Goal: Information Seeking & Learning: Learn about a topic

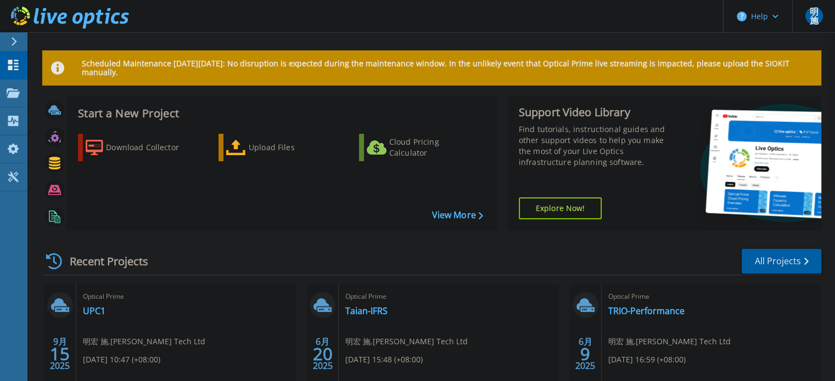
click at [83, 305] on div "Optical Prime UPC1 明宏 施 , Ivan Tech Ltd 09/15/2025, 10:47 (+08:00) Complete Pro…" at bounding box center [186, 355] width 220 height 142
click at [87, 313] on link "UPC1" at bounding box center [94, 311] width 22 height 11
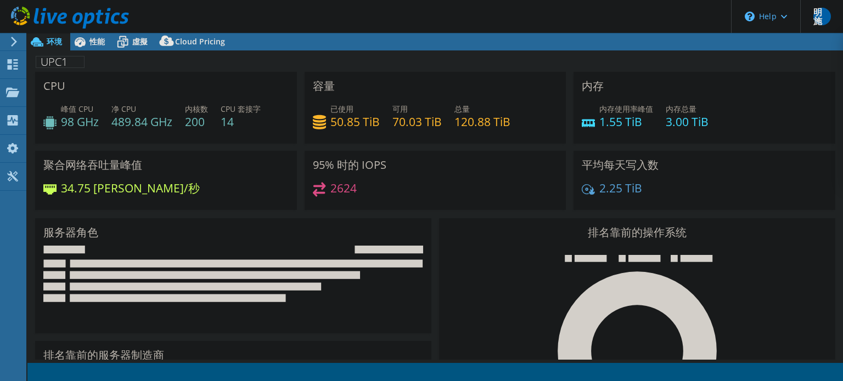
select select "Tokyo"
select select "USD"
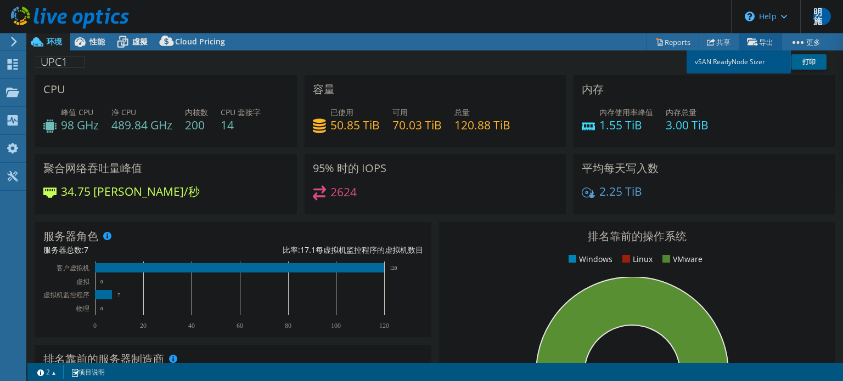
click at [752, 65] on link "vSAN ReadyNode Sizer" at bounding box center [739, 61] width 104 height 23
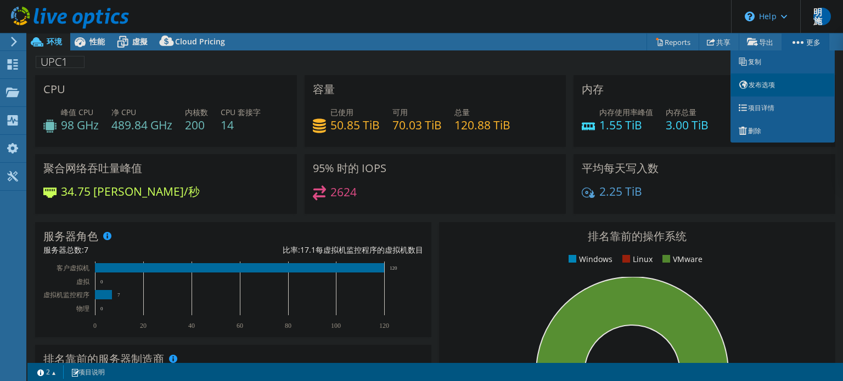
click at [775, 90] on link "发布选项" at bounding box center [782, 85] width 104 height 23
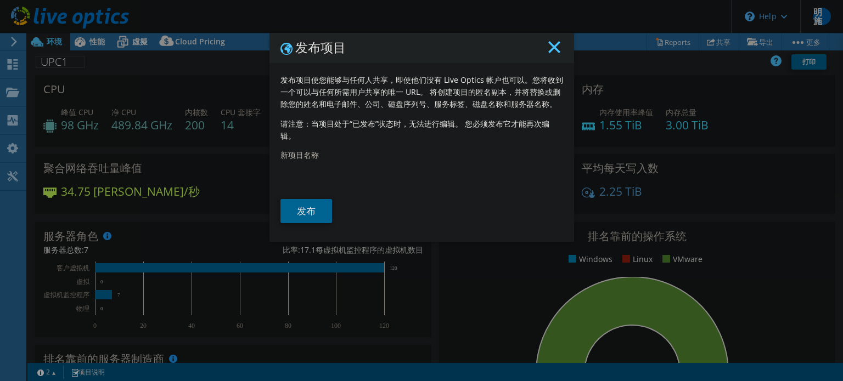
click at [550, 48] on line at bounding box center [554, 47] width 11 height 11
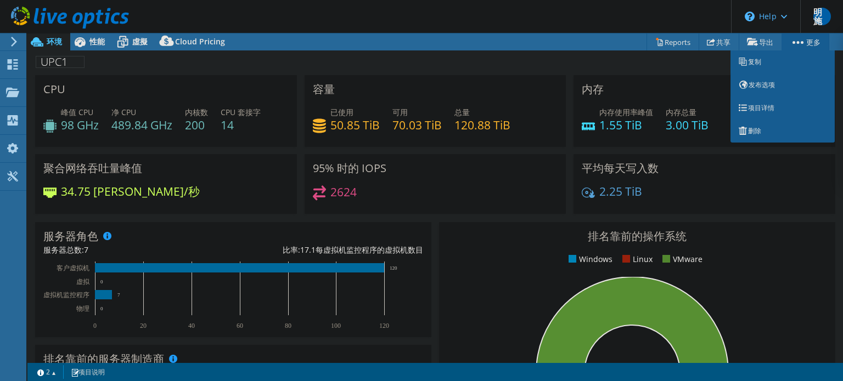
click at [806, 44] on link "更多" at bounding box center [805, 41] width 48 height 17
click at [766, 108] on link "项目详情" at bounding box center [782, 108] width 104 height 23
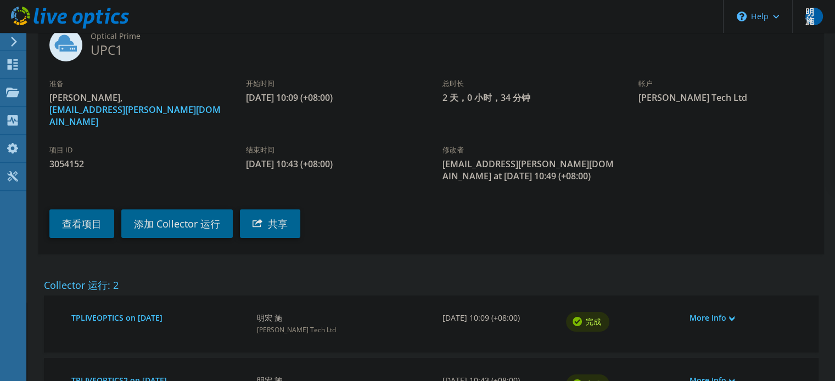
scroll to position [165, 0]
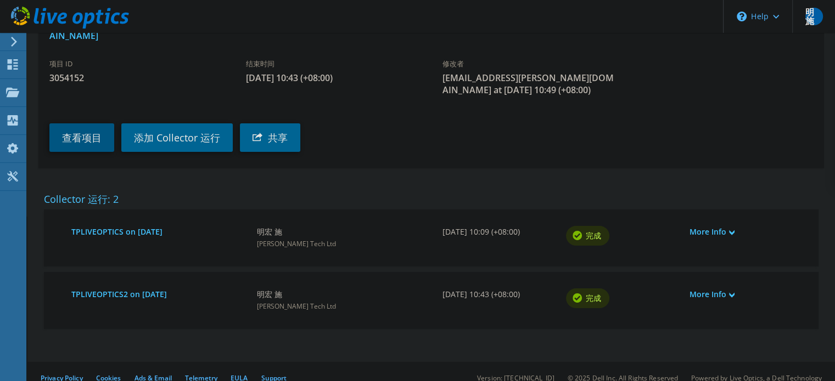
click at [79, 125] on link "查看项目" at bounding box center [81, 137] width 65 height 29
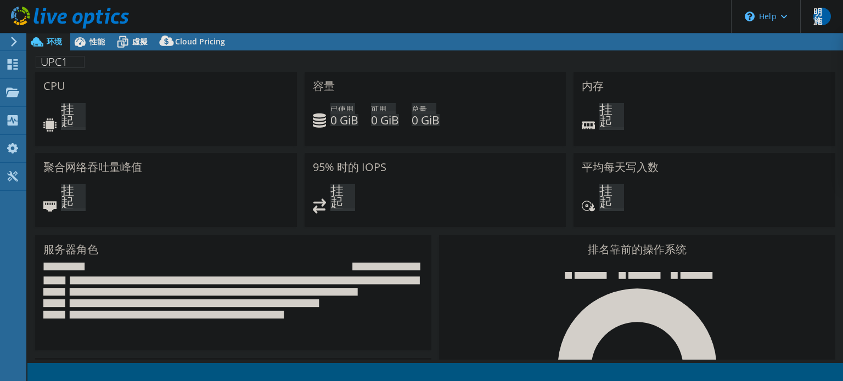
select select "Tokyo"
select select "USD"
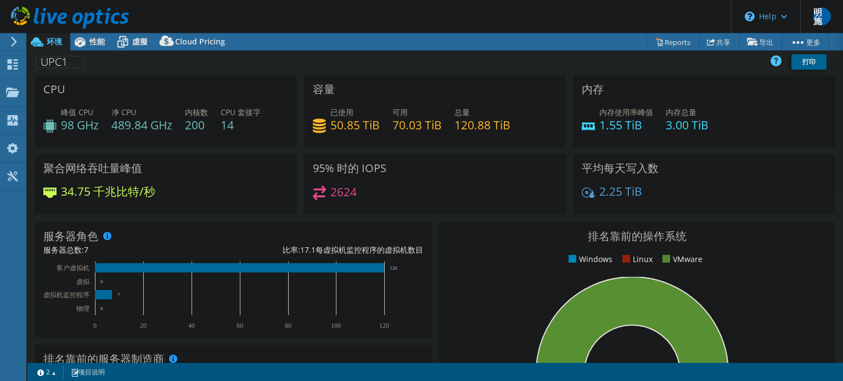
click at [330, 95] on h3 "容量" at bounding box center [324, 89] width 22 height 12
click at [86, 43] on icon at bounding box center [79, 41] width 19 height 19
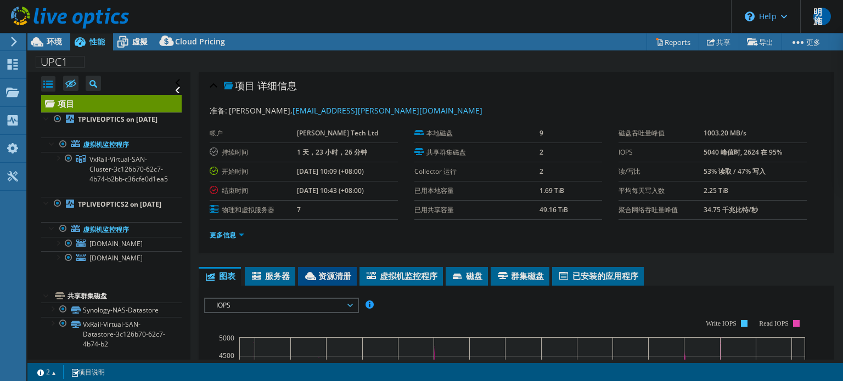
click at [318, 274] on span "资源清册" at bounding box center [327, 276] width 48 height 11
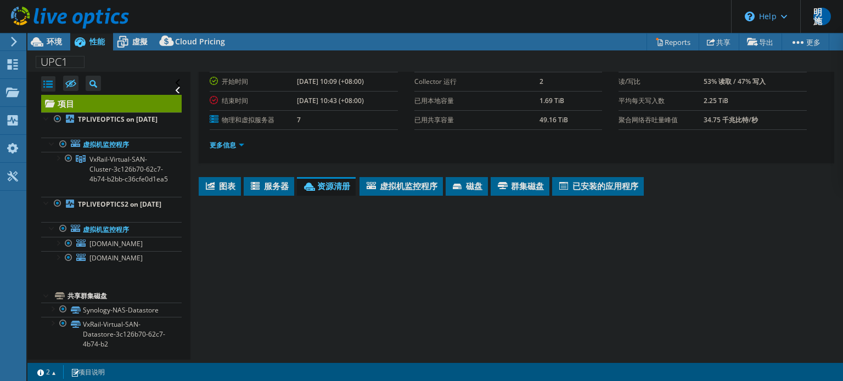
scroll to position [165, 0]
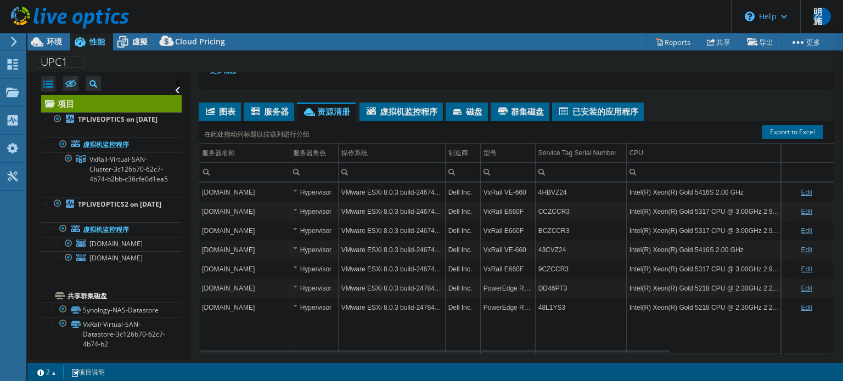
click at [261, 191] on td "[DOMAIN_NAME]" at bounding box center [244, 192] width 91 height 19
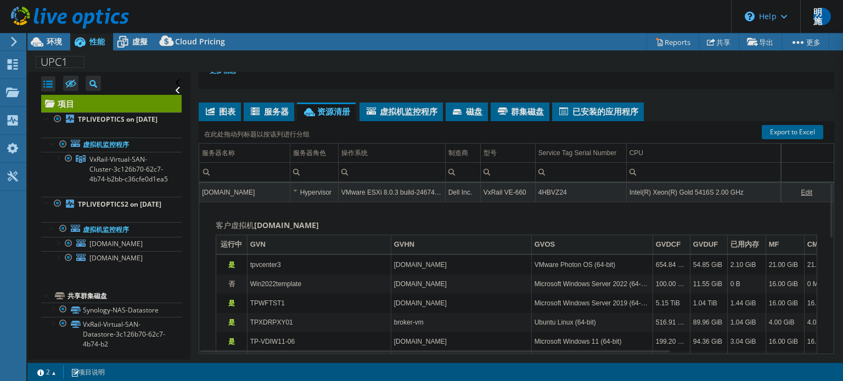
click at [294, 187] on div "Hypervisor" at bounding box center [314, 192] width 42 height 13
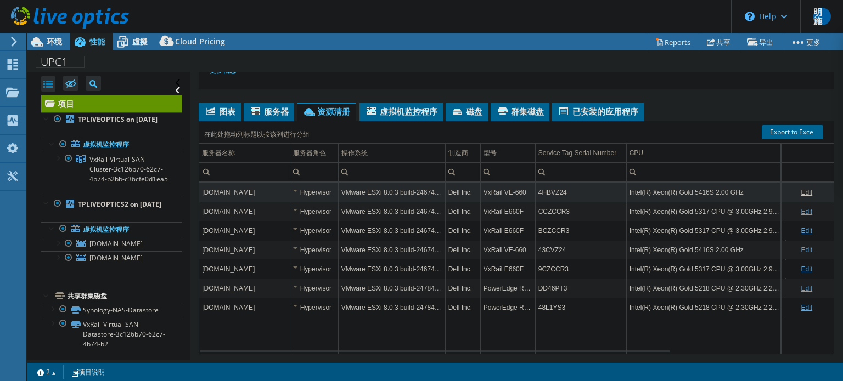
click at [294, 187] on div "Hypervisor" at bounding box center [314, 192] width 42 height 13
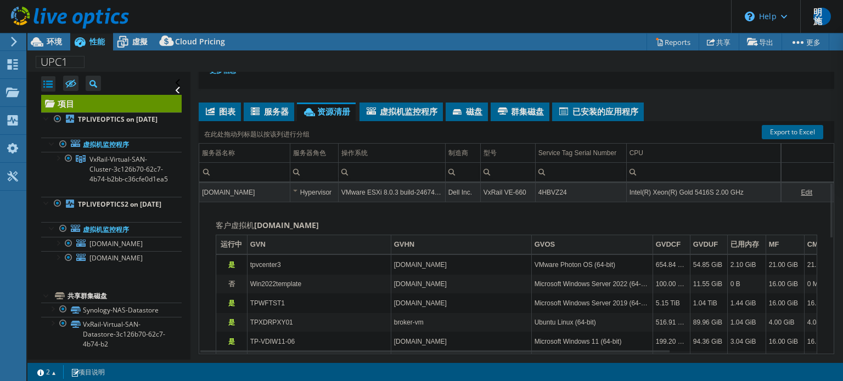
click at [294, 187] on div "Hypervisor" at bounding box center [314, 192] width 42 height 13
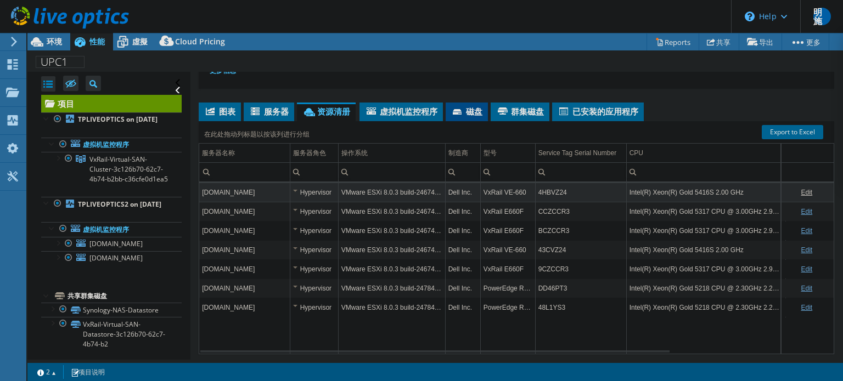
click at [473, 107] on span "磁盘" at bounding box center [466, 111] width 31 height 11
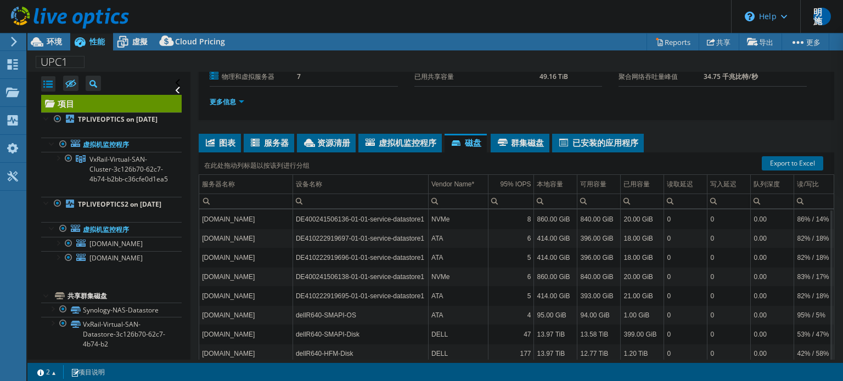
scroll to position [0, 0]
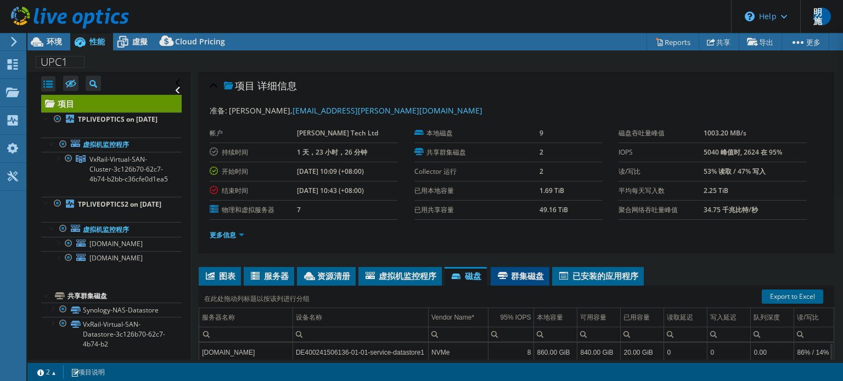
click at [517, 267] on li "群集磁盘" at bounding box center [520, 276] width 59 height 19
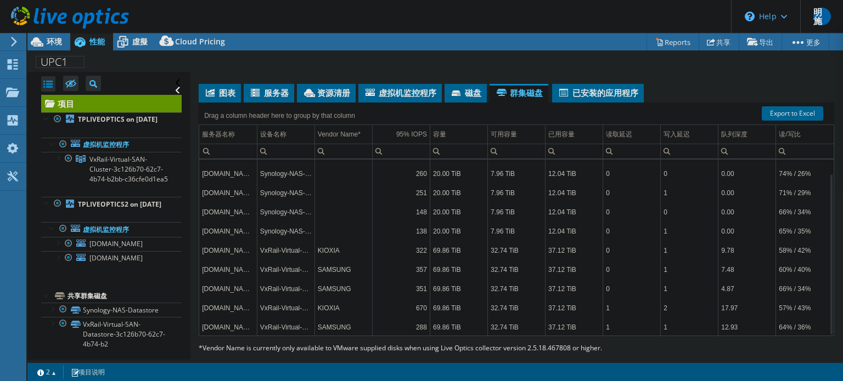
scroll to position [199, 0]
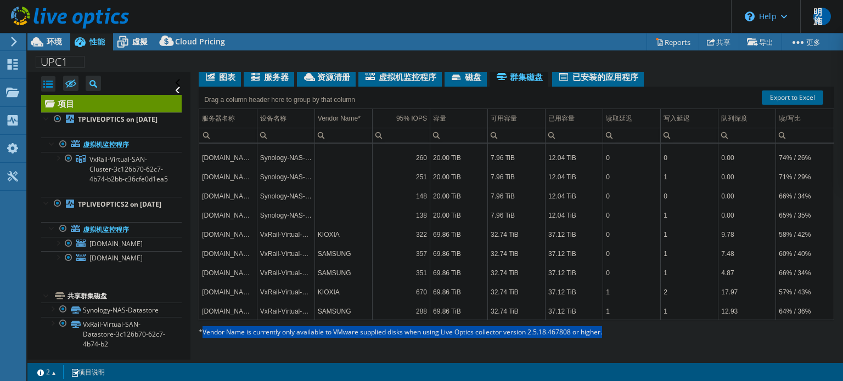
drag, startPoint x: 201, startPoint y: 329, endPoint x: 619, endPoint y: 335, distance: 417.7
click at [619, 335] on p "* Vendor Name is currently only available to VMware supplied disks when using L…" at bounding box center [459, 333] width 521 height 12
click at [532, 341] on div "项目 详细信息 准备: 明宏 施, davidshih@ivan.com.tw 帐户 Ivan Tech Ltd 持续时间 1 天，23 小时，26 分钟 开…" at bounding box center [516, 117] width 652 height 489
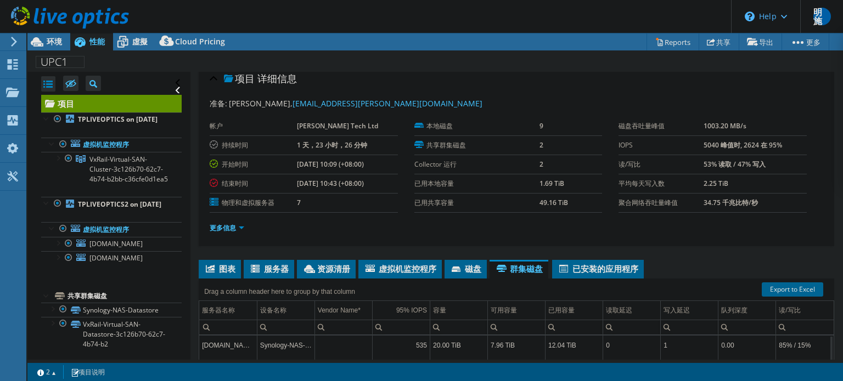
scroll to position [0, 0]
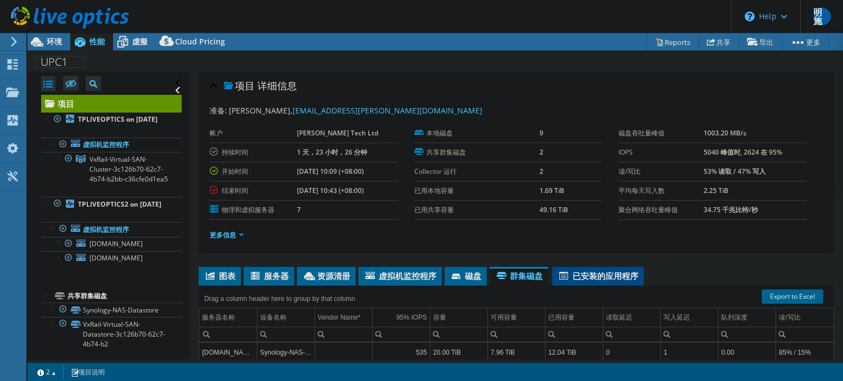
click at [581, 279] on span "已安装的应用程序" at bounding box center [598, 276] width 81 height 11
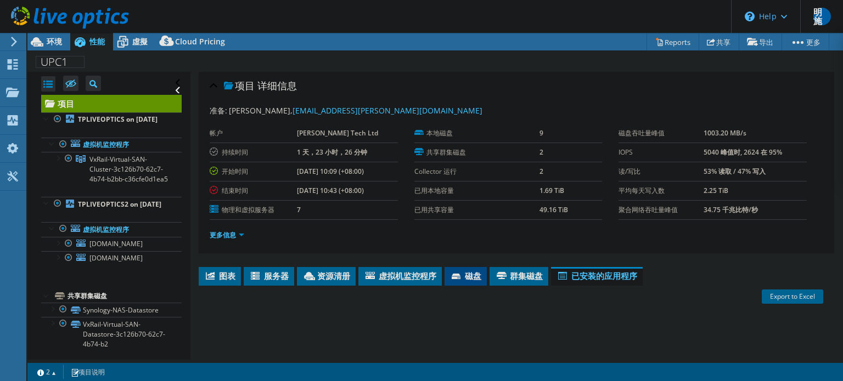
click at [470, 277] on span "磁盘" at bounding box center [465, 276] width 31 height 11
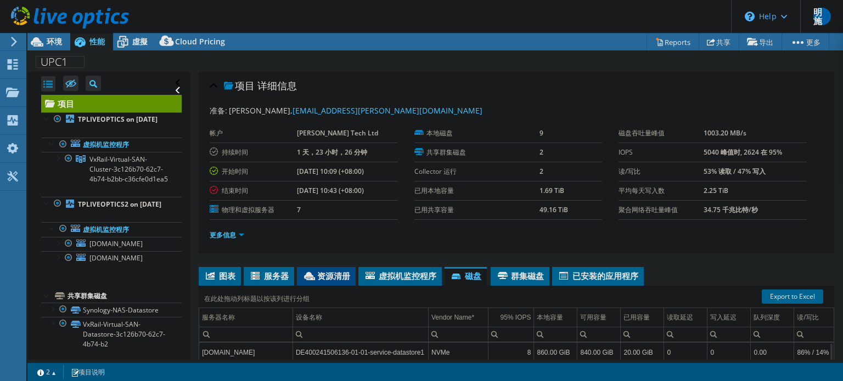
drag, startPoint x: 398, startPoint y: 277, endPoint x: 340, endPoint y: 278, distance: 57.6
click at [392, 278] on span "虚拟机监控程序" at bounding box center [400, 276] width 72 height 11
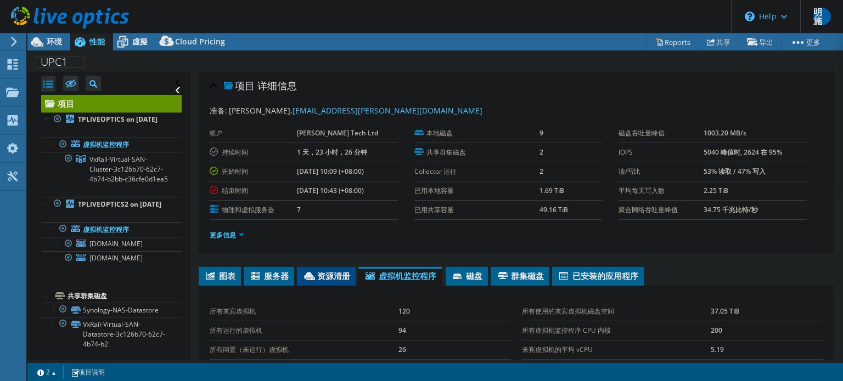
click at [319, 278] on span "资源清册" at bounding box center [326, 276] width 48 height 11
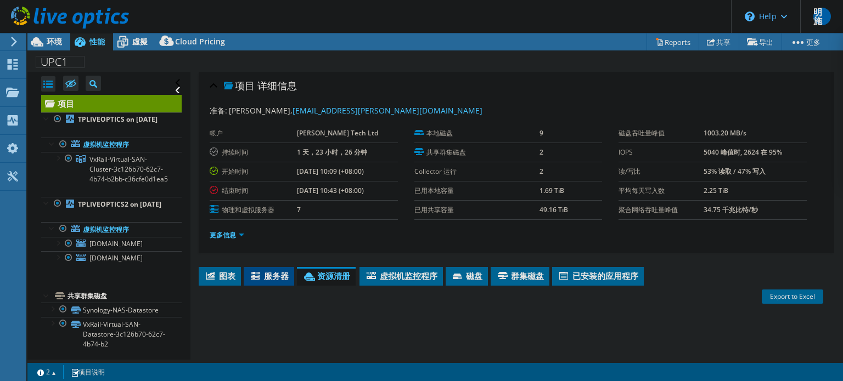
click at [263, 278] on span "服务器" at bounding box center [269, 276] width 40 height 11
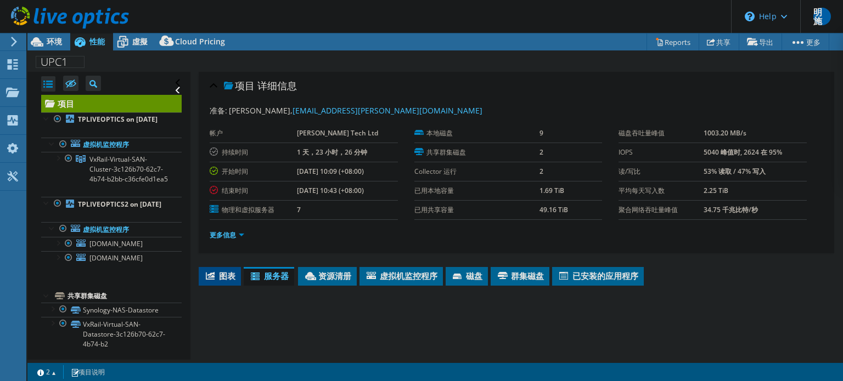
click at [224, 278] on span "图表" at bounding box center [219, 276] width 31 height 11
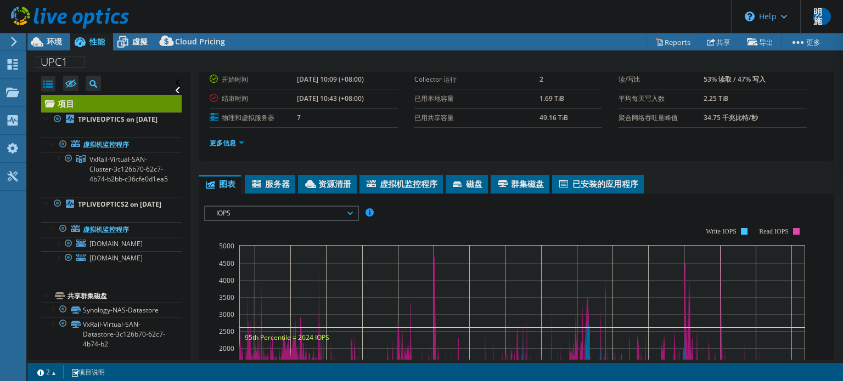
scroll to position [110, 0]
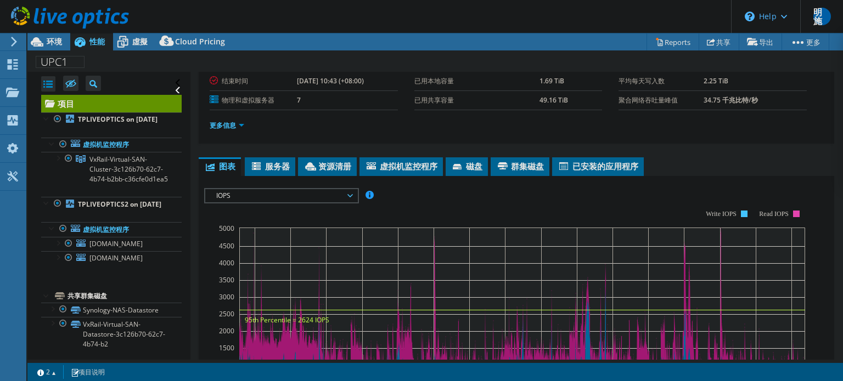
click at [260, 183] on div "IOPS 磁盘吞吐量 IO 大小 延迟 队列深度 CPU 百分比 内存 页面错误 参与 网络吞吐量 排名靠前的服务器（按页面错误排序） Workload Co…" at bounding box center [516, 373] width 625 height 380
click at [260, 191] on span "IOPS" at bounding box center [281, 195] width 141 height 13
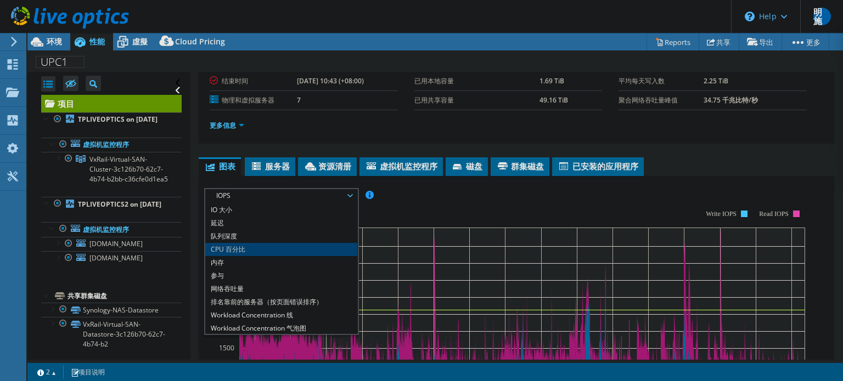
scroll to position [40, 0]
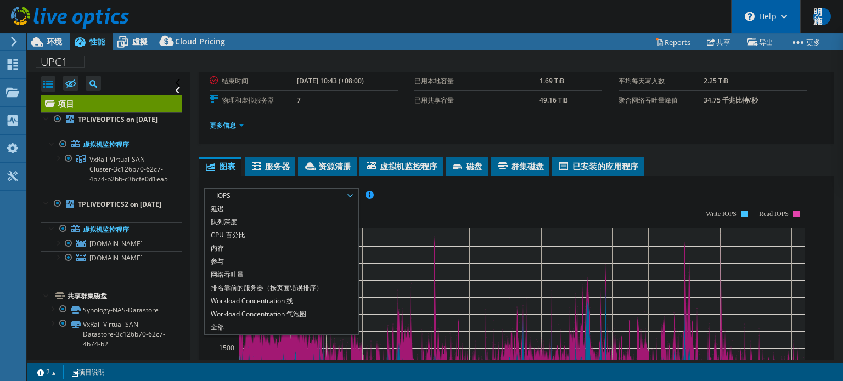
click at [759, 18] on div "\n Help" at bounding box center [765, 16] width 69 height 33
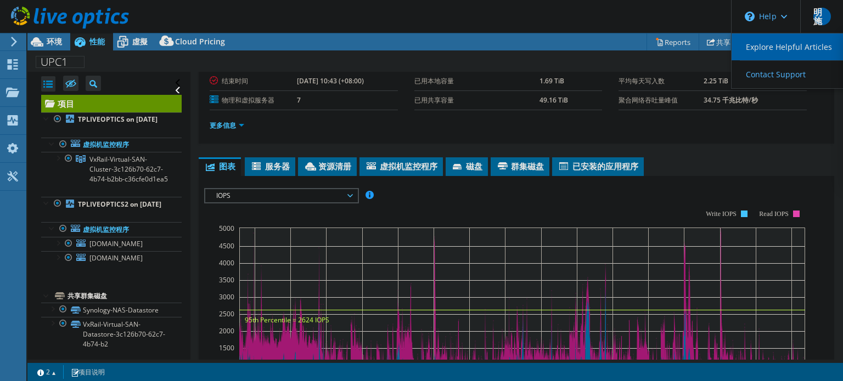
click at [764, 43] on link "Explore Helpful Articles" at bounding box center [793, 46] width 122 height 27
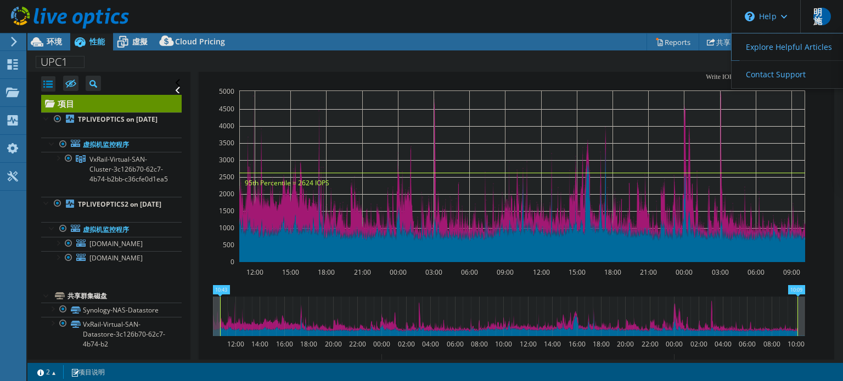
scroll to position [165, 0]
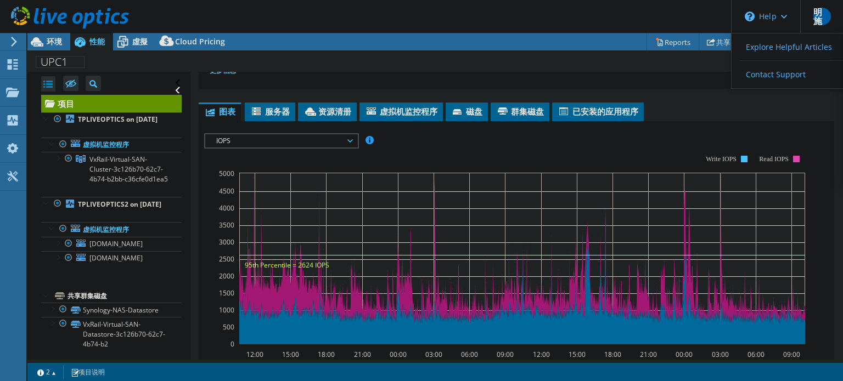
click at [313, 152] on rect at bounding box center [504, 250] width 601 height 220
click at [312, 140] on span "IOPS" at bounding box center [281, 140] width 141 height 13
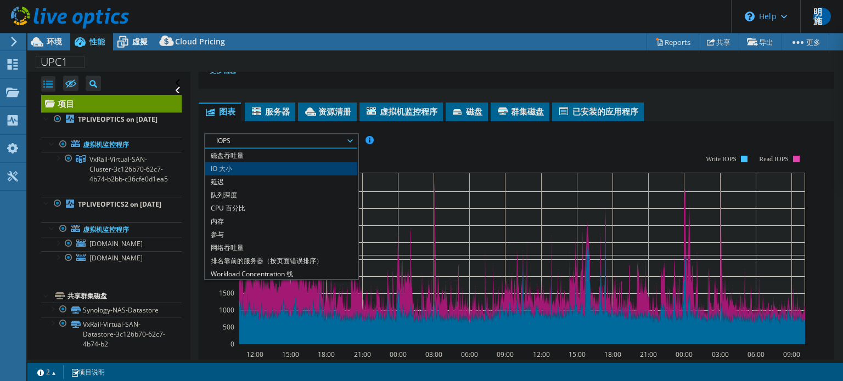
scroll to position [0, 0]
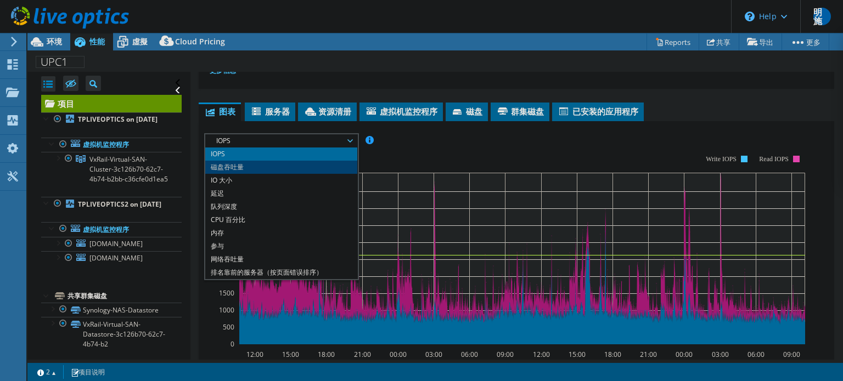
click at [278, 166] on li "磁盘吞吐量" at bounding box center [281, 167] width 152 height 13
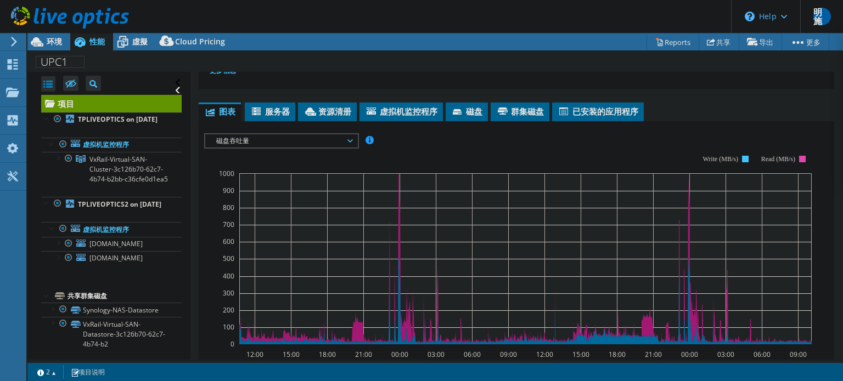
click at [283, 139] on span "磁盘吞吐量" at bounding box center [281, 140] width 141 height 13
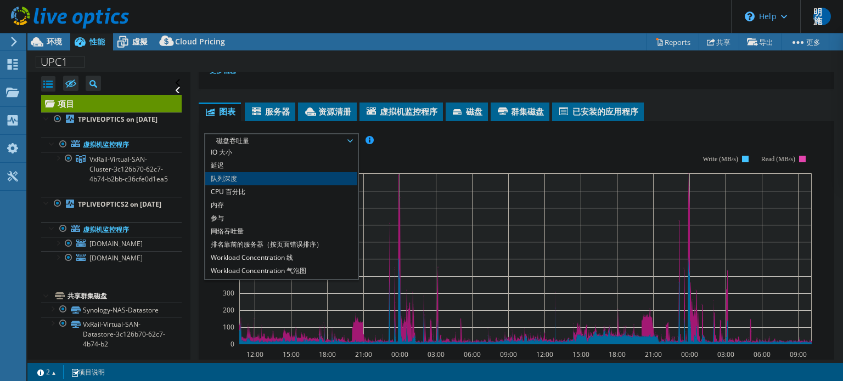
scroll to position [40, 0]
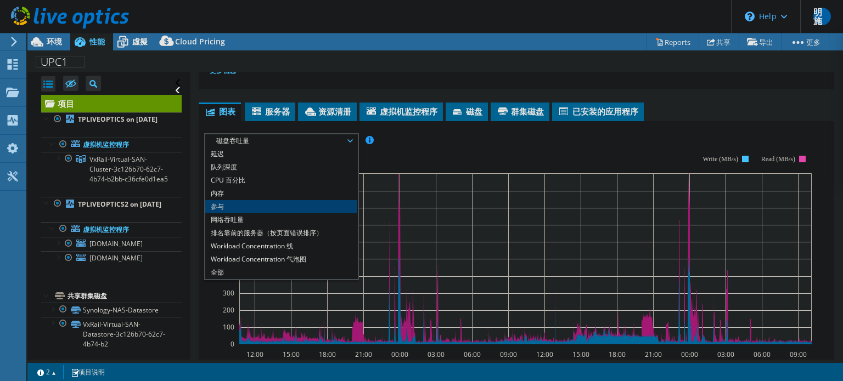
click at [270, 206] on li "参与" at bounding box center [281, 206] width 152 height 13
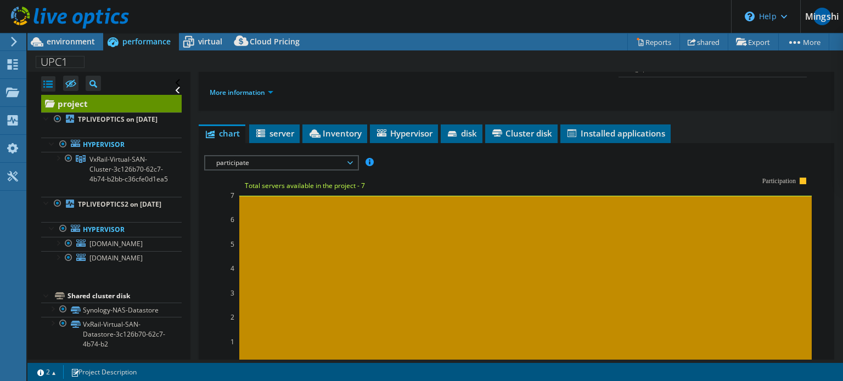
click at [325, 170] on span "participate" at bounding box center [281, 162] width 141 height 13
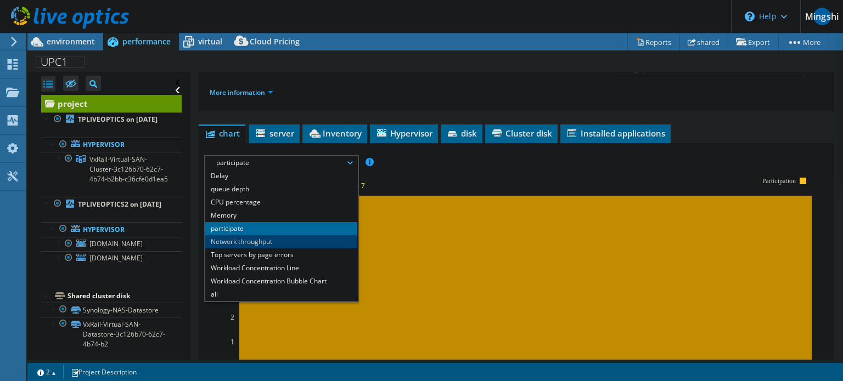
click at [284, 249] on li "Network throughput" at bounding box center [281, 241] width 152 height 13
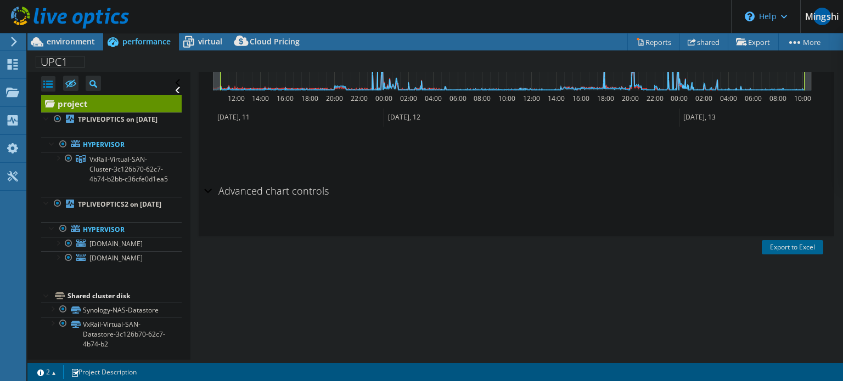
scroll to position [595, 0]
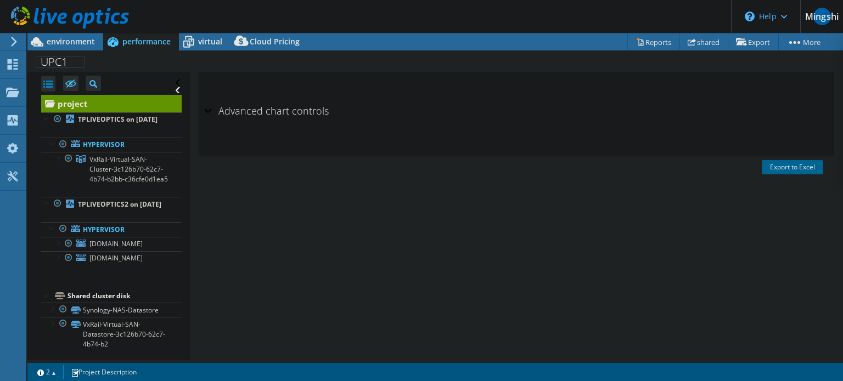
click at [284, 140] on div "Advanced chart controls 时间模式 UTC-12:00 UTC-11:00 UTC-10:00 UTC-09:30 UTC-09:00 …" at bounding box center [516, 128] width 625 height 57
click at [255, 135] on div "Advanced chart controls 时间模式 UTC-12:00 UTC-11:00 UTC-10:00 UTC-09:30 UTC-09:00 …" at bounding box center [516, 128] width 625 height 57
click at [266, 114] on font "Advanced chart controls" at bounding box center [273, 110] width 110 height 13
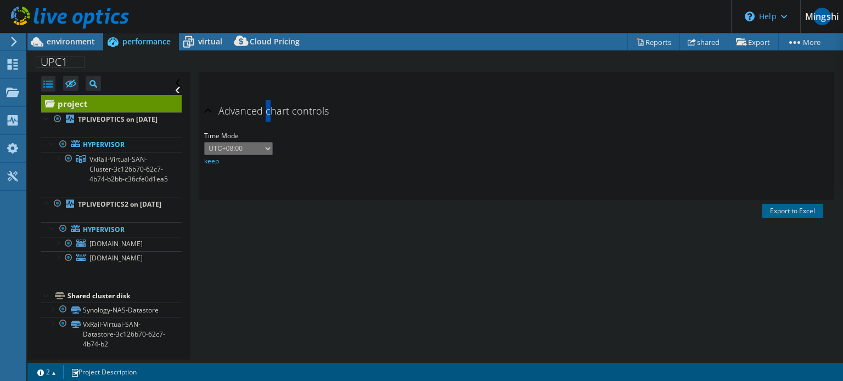
click at [260, 153] on select "UTC-12:00 UTC-11:00 UTC-10:00 UTC-09:30 UTC-09:00 UTC-08:00 UTC-07:00 UTC-06:00…" at bounding box center [238, 148] width 69 height 13
drag, startPoint x: 306, startPoint y: 153, endPoint x: 347, endPoint y: 107, distance: 61.4
click at [307, 153] on div "Time Mode UTC-12:00 UTC-11:00 UTC-10:00 UTC-09:30 UTC-09:00 UTC-08:00 UTC-07:00…" at bounding box center [516, 148] width 625 height 37
drag, startPoint x: 347, startPoint y: 107, endPoint x: 372, endPoint y: 118, distance: 27.0
click at [349, 109] on div "Advanced chart controls" at bounding box center [516, 112] width 625 height 24
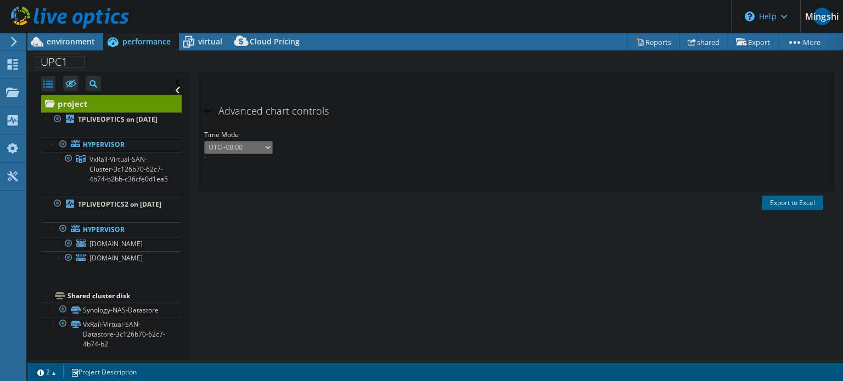
click at [372, 118] on div "Advanced chart controls" at bounding box center [516, 112] width 625 height 24
drag, startPoint x: 389, startPoint y: 118, endPoint x: 459, endPoint y: 120, distance: 70.8
click at [389, 118] on div "Advanced chart controls" at bounding box center [516, 112] width 625 height 24
click at [479, 120] on div "Advanced chart controls" at bounding box center [516, 112] width 625 height 24
drag, startPoint x: 445, startPoint y: 212, endPoint x: 444, endPoint y: 245, distance: 32.4
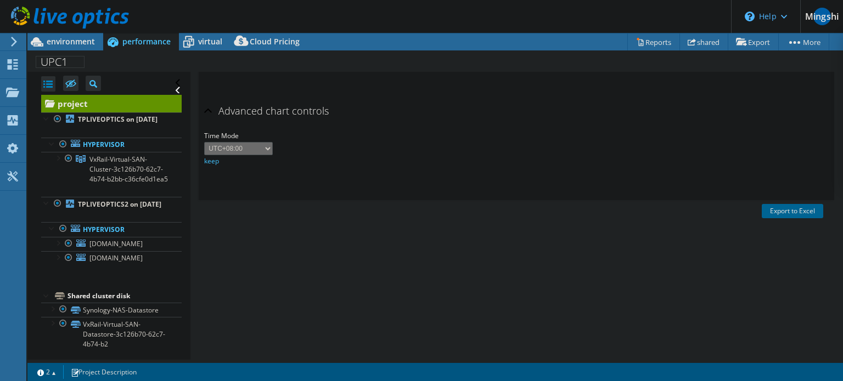
click at [444, 215] on div at bounding box center [516, 316] width 635 height 233
drag, startPoint x: 443, startPoint y: 252, endPoint x: 443, endPoint y: 283, distance: 30.2
click at [443, 266] on div at bounding box center [516, 316] width 635 height 233
click at [437, 297] on div at bounding box center [516, 316] width 635 height 233
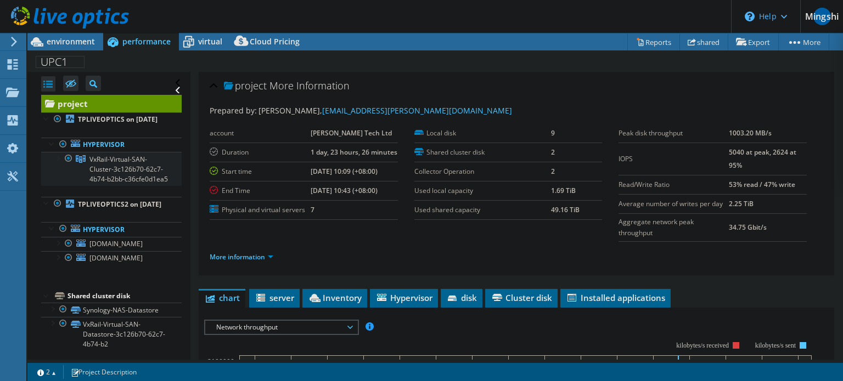
scroll to position [53, 0]
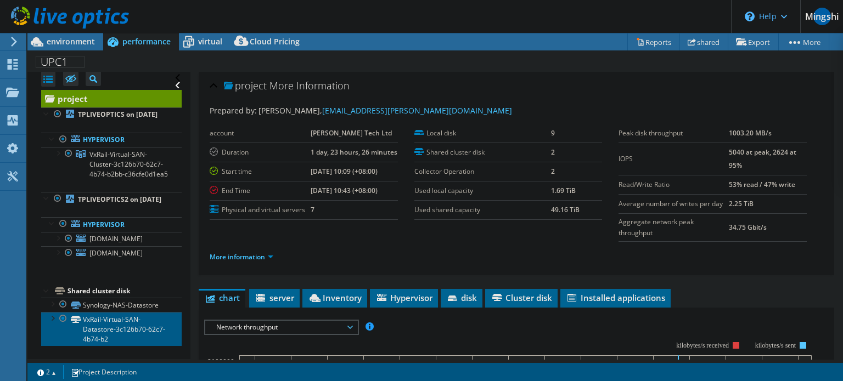
click at [130, 328] on link "VxRail-Virtual-SAN-Datastore-3c126b70-62c7-4b74-b2" at bounding box center [111, 329] width 140 height 34
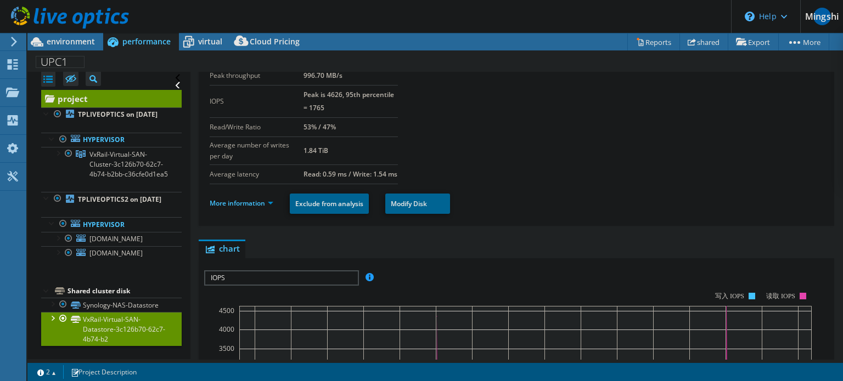
scroll to position [110, 0]
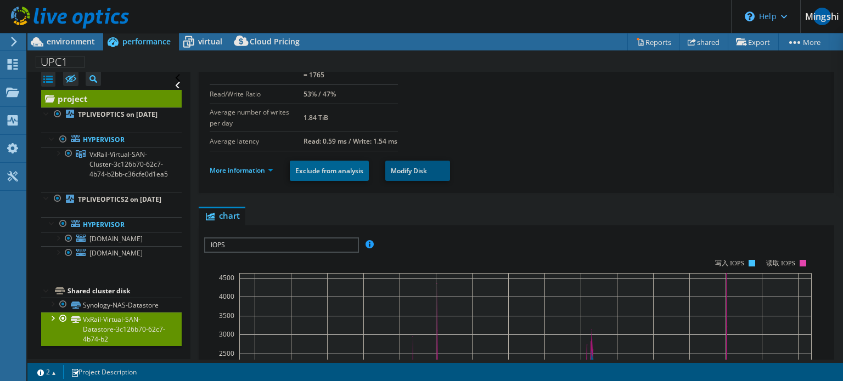
click at [427, 176] on font "Modify Disk" at bounding box center [409, 170] width 36 height 9
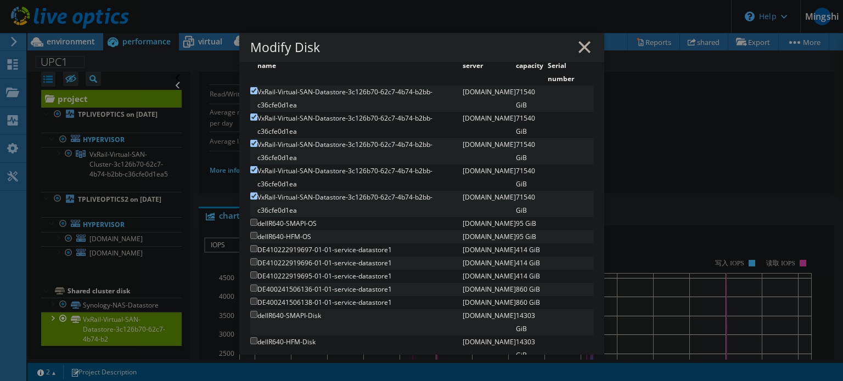
scroll to position [0, 0]
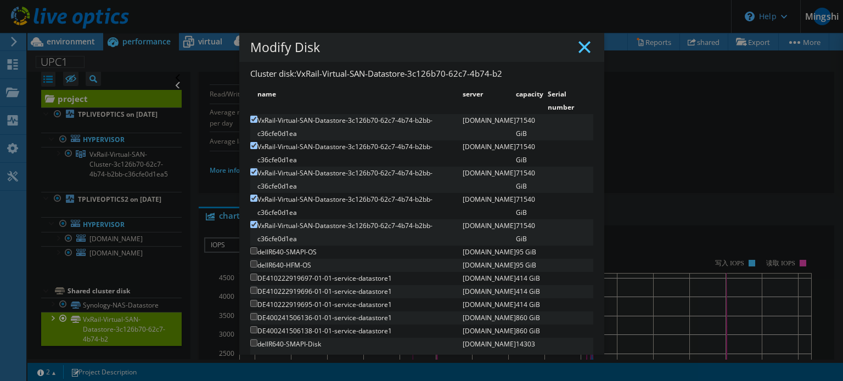
click at [580, 47] on line at bounding box center [584, 47] width 11 height 11
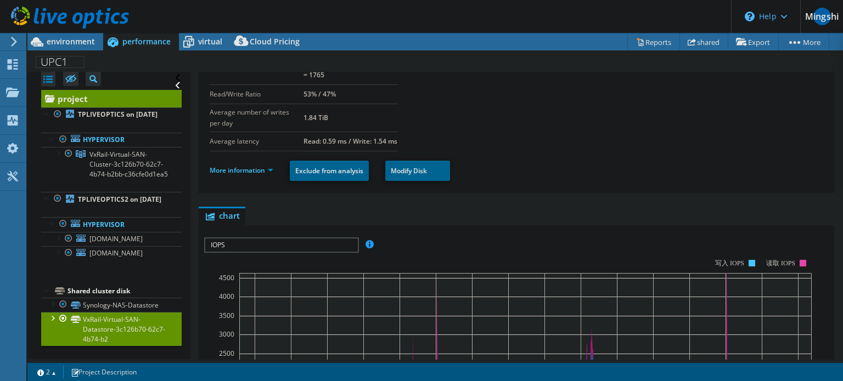
click at [226, 221] on font "chart" at bounding box center [229, 215] width 21 height 11
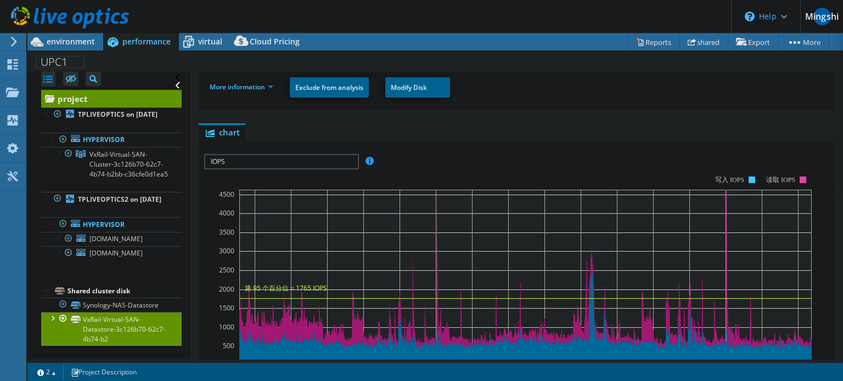
scroll to position [274, 0]
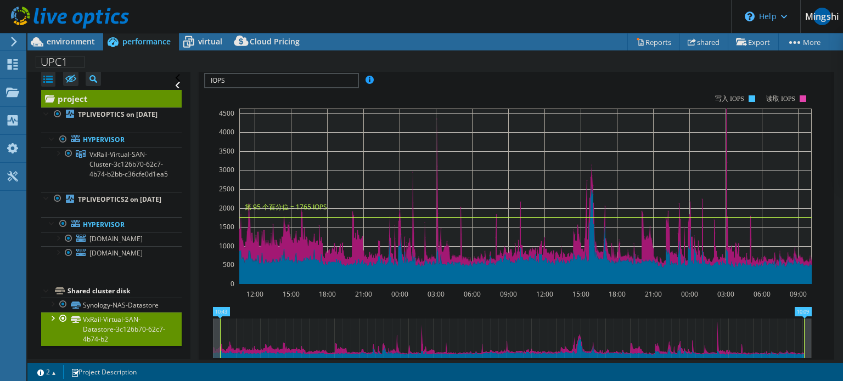
click at [289, 87] on span "IOPS" at bounding box center [281, 80] width 152 height 13
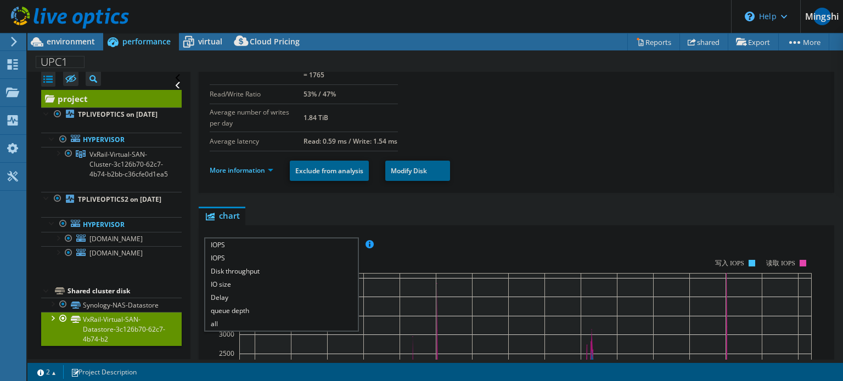
scroll to position [0, 0]
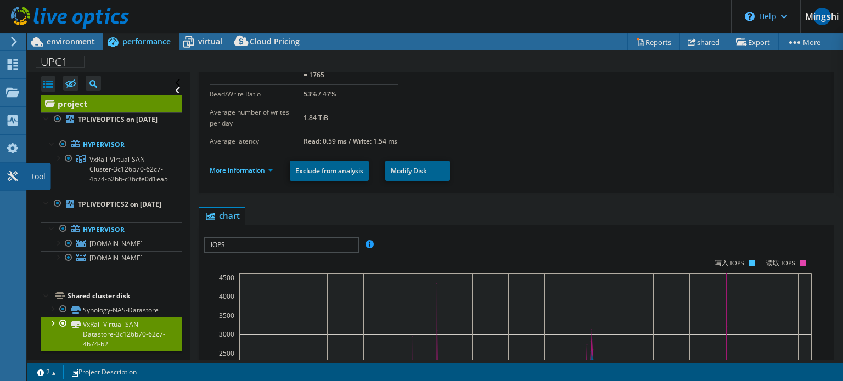
click at [33, 175] on div "tool" at bounding box center [38, 176] width 25 height 27
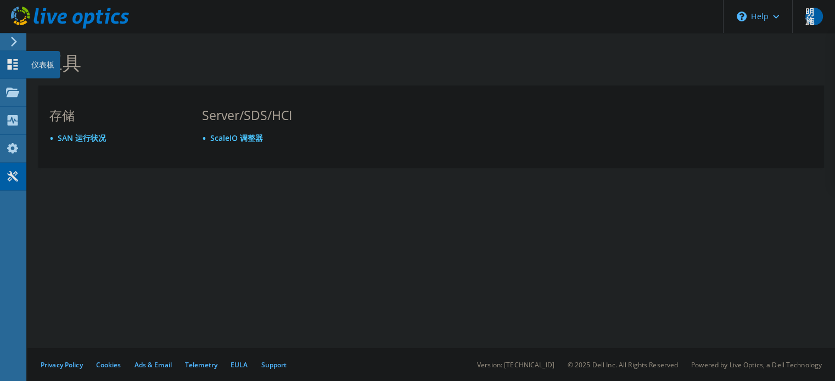
click at [11, 61] on use at bounding box center [13, 64] width 10 height 10
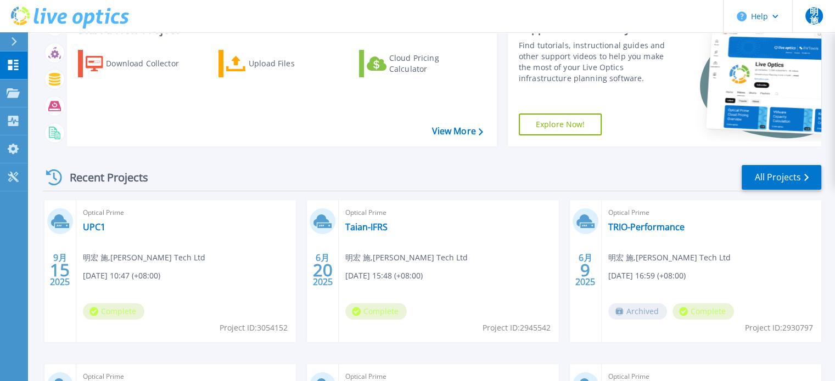
scroll to position [165, 0]
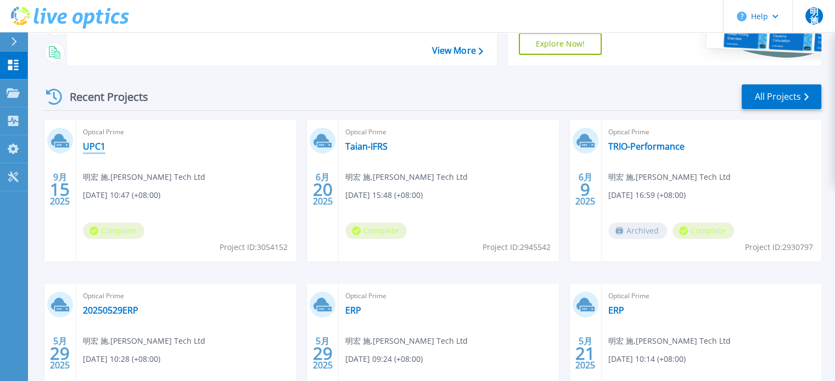
click at [97, 143] on link "UPC1" at bounding box center [94, 146] width 22 height 11
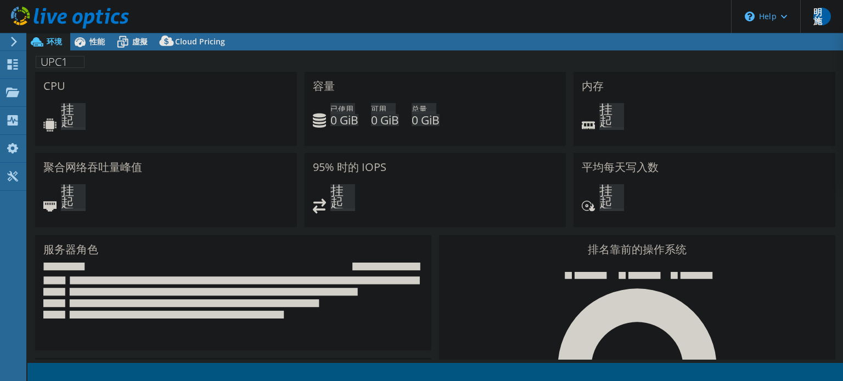
select select "Tokyo"
select select "USD"
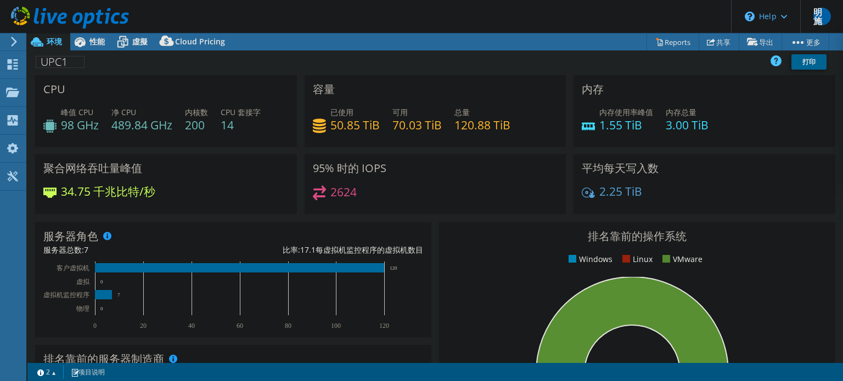
click at [112, 91] on div "CPU 峰值 CPU 98 GHz 净 CPU 489.84 GHz 内核数 200 CPU 套接字 14" at bounding box center [166, 111] width 262 height 72
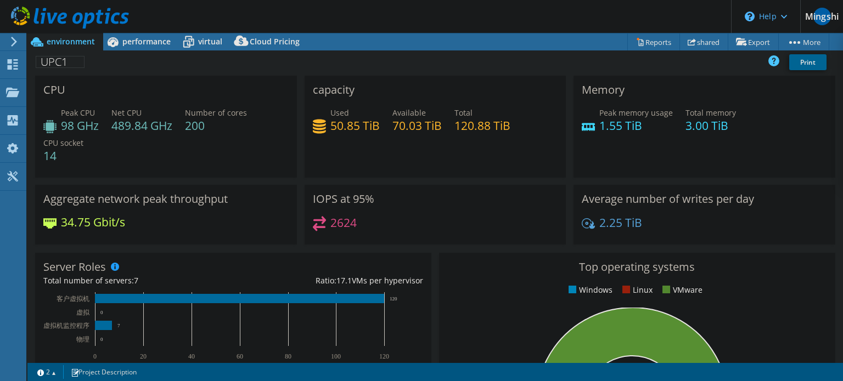
click at [493, 77] on div "capacity Used 50.85 TiB Available 70.03 TiB Total 120.88 TiB" at bounding box center [436, 127] width 262 height 102
click at [447, 191] on div "IOPS at 95% 2624" at bounding box center [436, 215] width 262 height 60
click at [582, 221] on icon at bounding box center [588, 223] width 13 height 10
click at [582, 222] on icon at bounding box center [588, 223] width 13 height 15
click at [771, 61] on icon at bounding box center [773, 60] width 11 height 11
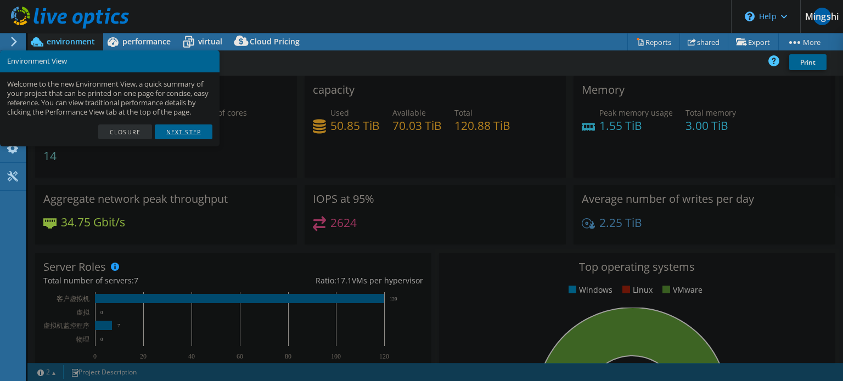
click at [188, 127] on link "Next step" at bounding box center [184, 132] width 58 height 15
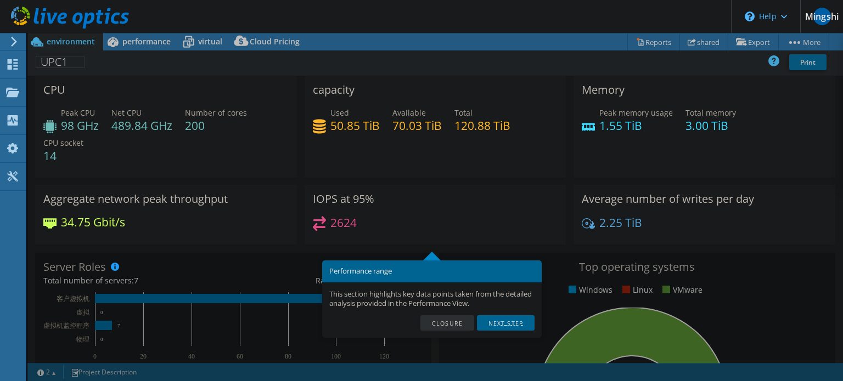
click at [502, 312] on div "This section highlights key data points taken from the detailed analysis provid…" at bounding box center [432, 299] width 220 height 33
click at [500, 323] on font "Next step" at bounding box center [505, 324] width 35 height 8
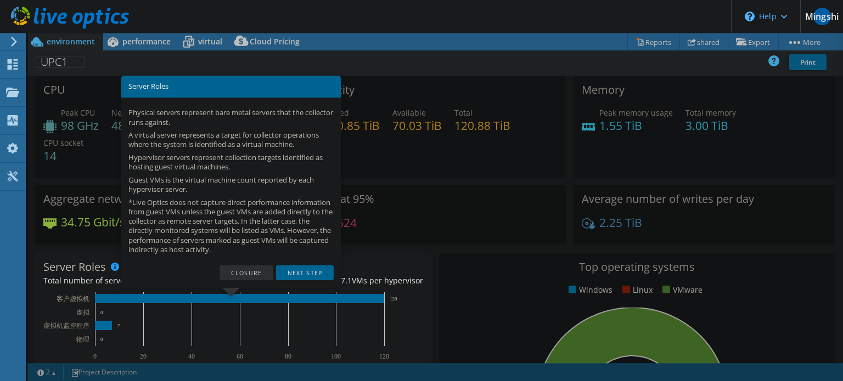
click at [303, 273] on font "Next step" at bounding box center [305, 273] width 35 height 8
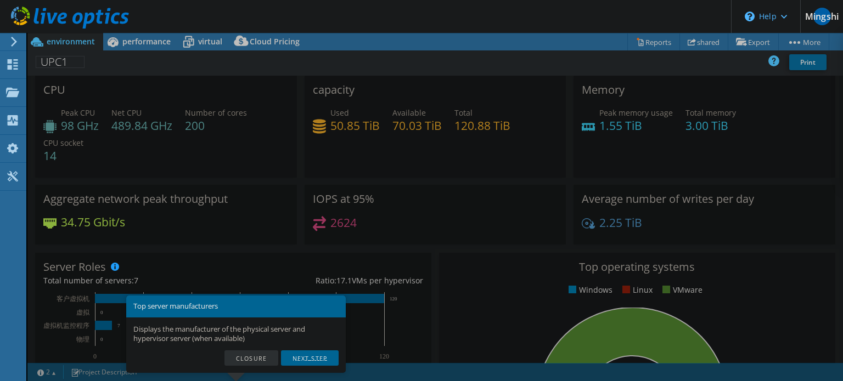
click at [304, 360] on font "Next step" at bounding box center [309, 359] width 35 height 8
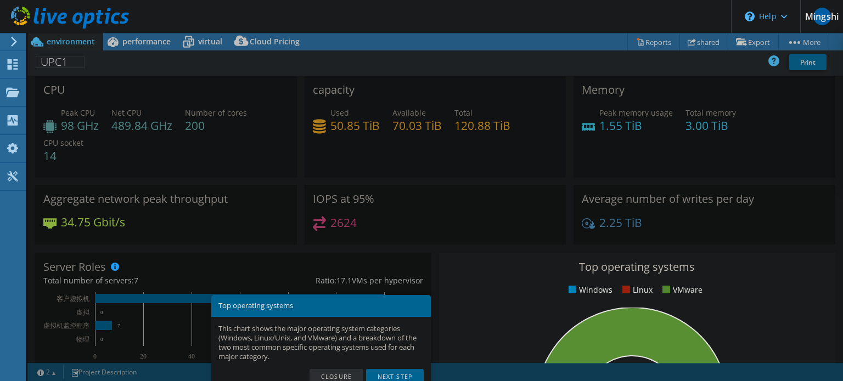
click at [455, 182] on div "capacity Used 50.85 TiB Available 70.03 TiB Total 120.88 TiB" at bounding box center [435, 130] width 269 height 109
click at [383, 368] on div "This chart shows the major operating system categories (Windows, Linux/Unix, an…" at bounding box center [321, 343] width 220 height 52
click at [382, 373] on font "Next step" at bounding box center [395, 377] width 35 height 8
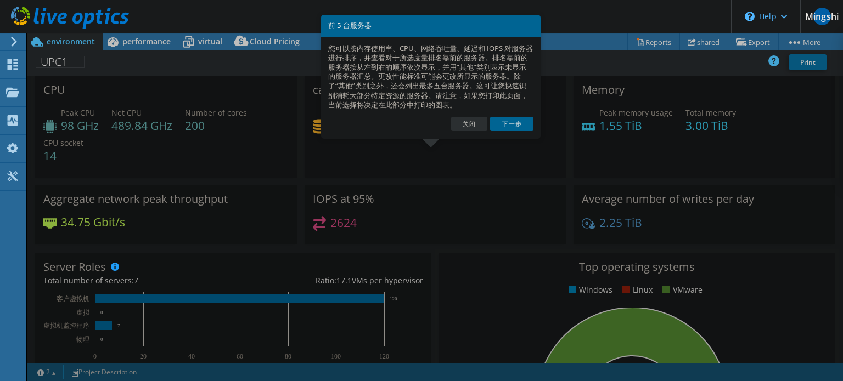
scroll to position [380, 0]
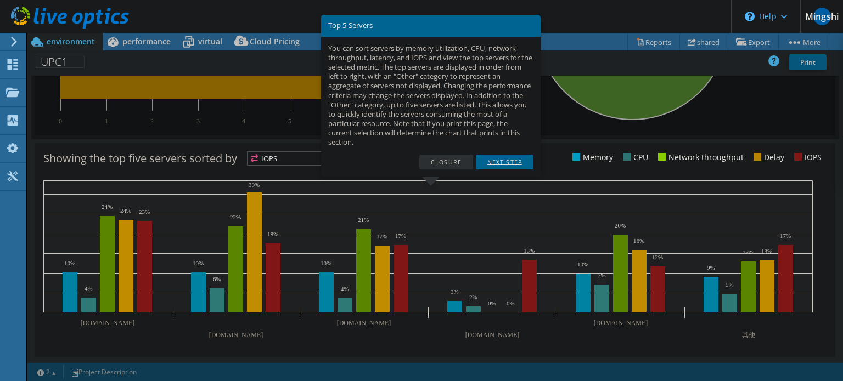
click at [487, 162] on link "Next step" at bounding box center [505, 162] width 58 height 15
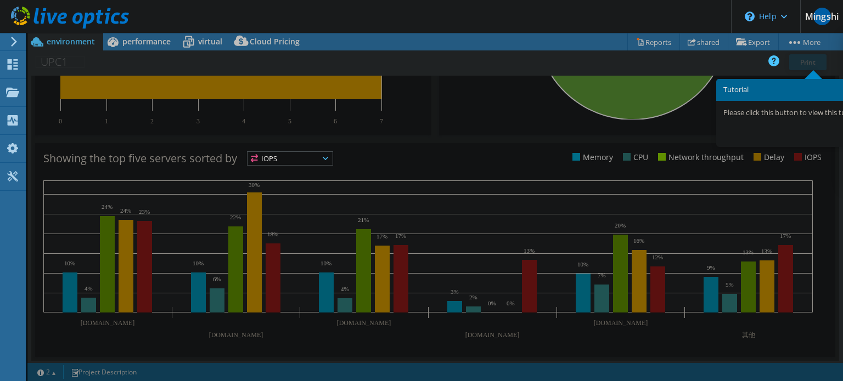
click at [808, 88] on h3 "Tutorial" at bounding box center [812, 89] width 179 height 7
click at [811, 44] on font "More" at bounding box center [812, 42] width 18 height 10
drag, startPoint x: 812, startPoint y: 138, endPoint x: 803, endPoint y: 139, distance: 8.8
click at [811, 138] on ul "Sure" at bounding box center [812, 132] width 179 height 15
click at [769, 351] on div "Showing the top five servers sorted by IOPS IOPS" at bounding box center [435, 250] width 800 height 214
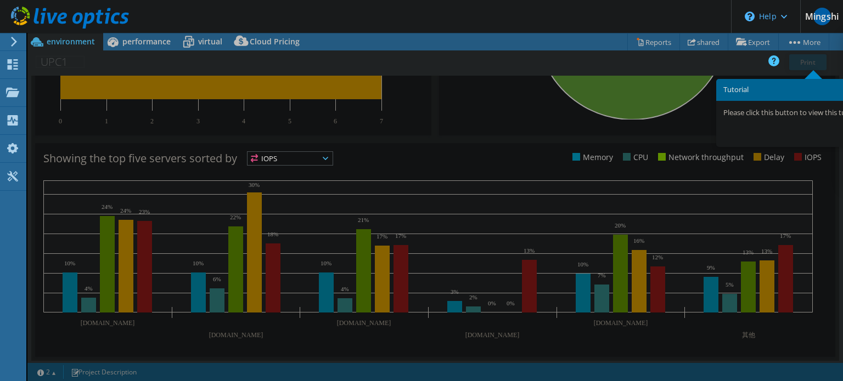
click at [779, 112] on font "Please click this button to view this tutorial at any time." at bounding box center [812, 113] width 179 height 10
click at [714, 78] on div "Top operating systems Windows Linux VMware 100.0% ESXi 8.0" at bounding box center [637, 4] width 396 height 263
click at [750, 95] on header "Tutorial" at bounding box center [813, 90] width 194 height 22
click at [832, 89] on h3 "Tutorial" at bounding box center [812, 89] width 179 height 7
click at [842, 87] on h3 "Tutorial" at bounding box center [812, 89] width 179 height 7
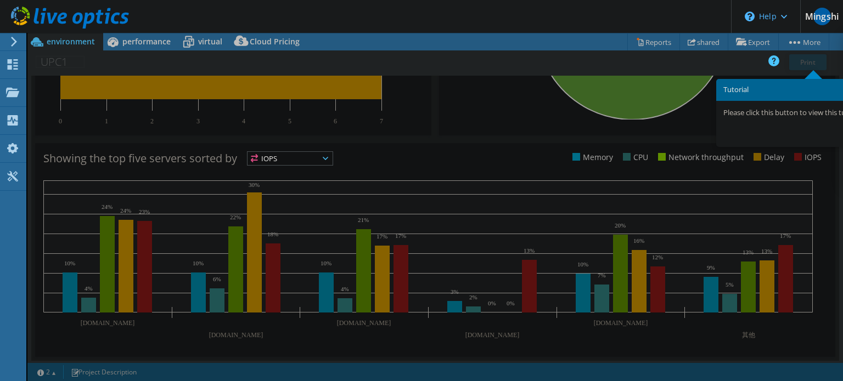
click at [808, 154] on div "Showing the top five servers sorted by IOPS IOPS" at bounding box center [435, 250] width 800 height 214
drag, startPoint x: 516, startPoint y: 164, endPoint x: 738, endPoint y: 259, distance: 241.2
click at [544, 173] on div "Showing the top five servers sorted by IOPS IOPS" at bounding box center [435, 250] width 800 height 214
drag, startPoint x: 312, startPoint y: 153, endPoint x: 316, endPoint y: 142, distance: 11.8
click at [311, 153] on span "IOPS" at bounding box center [289, 158] width 85 height 13
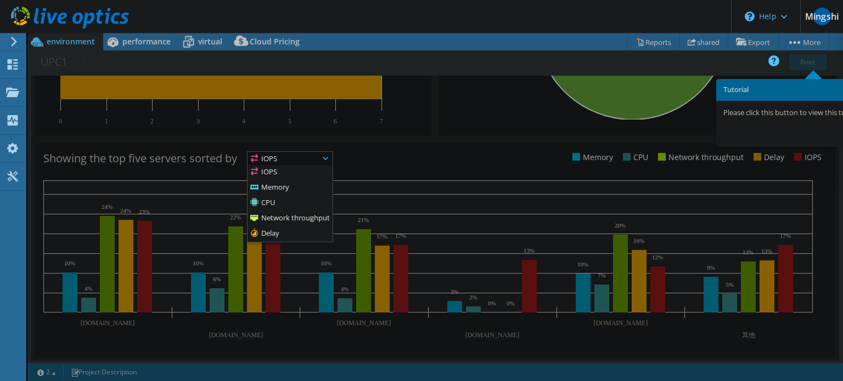
click at [336, 135] on div "Top server manufacturers Displays the manufacturer of the physical server and h…" at bounding box center [233, 66] width 396 height 140
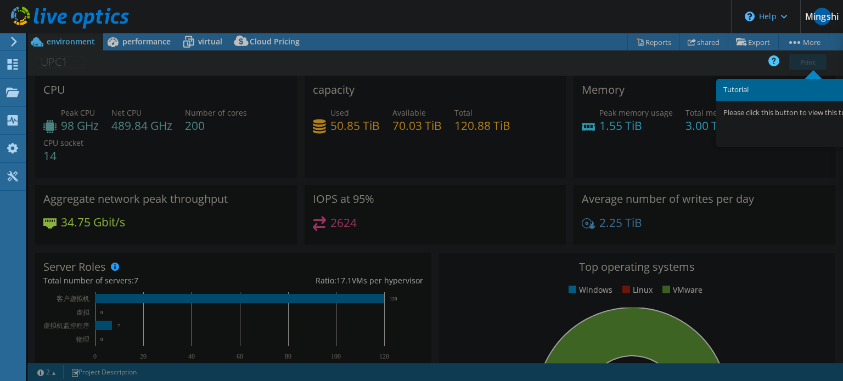
scroll to position [0, 0]
click at [818, 59] on link "Print" at bounding box center [807, 62] width 37 height 16
click at [739, 92] on font "Tutorial" at bounding box center [735, 90] width 25 height 10
click at [667, 86] on div "Memory Peak memory usage 1.55 TiB Total memory 3.00 TiB" at bounding box center [704, 127] width 262 height 102
click at [797, 66] on link "Print" at bounding box center [807, 62] width 37 height 16
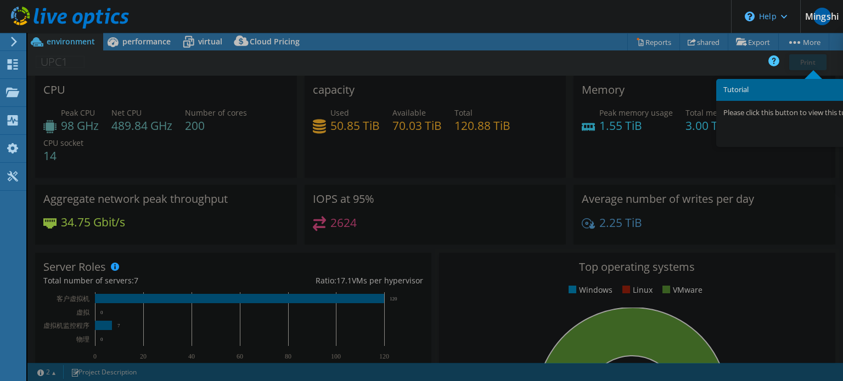
click at [816, 80] on header "Tutorial" at bounding box center [813, 90] width 194 height 22
click at [778, 120] on div "Please click this button to view this tutorial at any time." at bounding box center [813, 113] width 194 height 24
click at [775, 61] on icon at bounding box center [773, 60] width 11 height 11
click at [773, 66] on div "Print" at bounding box center [798, 64] width 61 height 24
click at [732, 65] on div "UPC1 Print" at bounding box center [434, 62] width 815 height 20
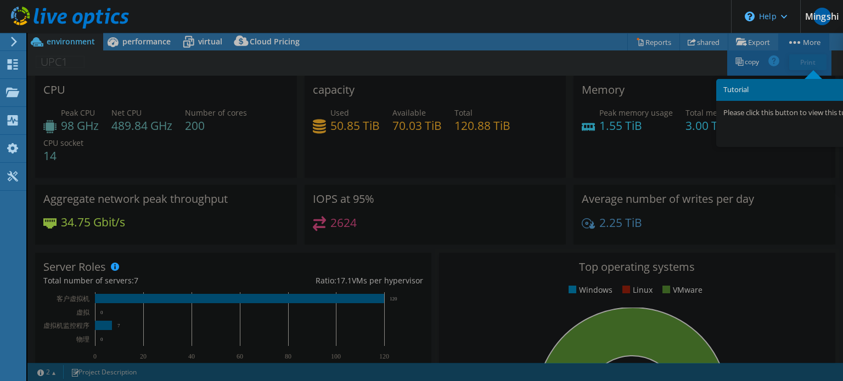
click at [797, 41] on circle at bounding box center [798, 42] width 3 height 3
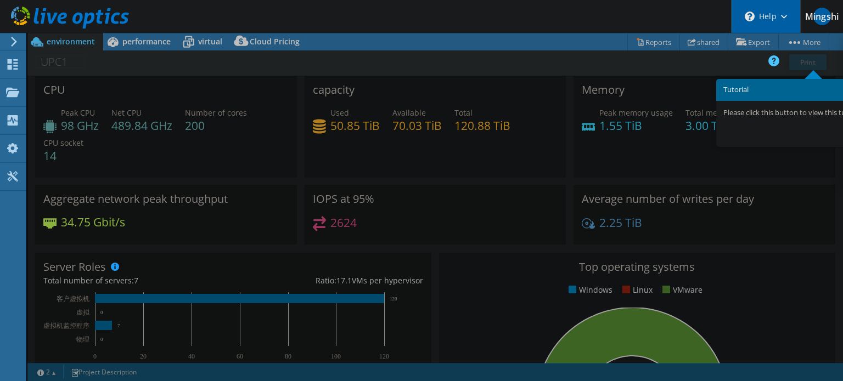
click at [778, 24] on div "\n Help" at bounding box center [765, 16] width 69 height 33
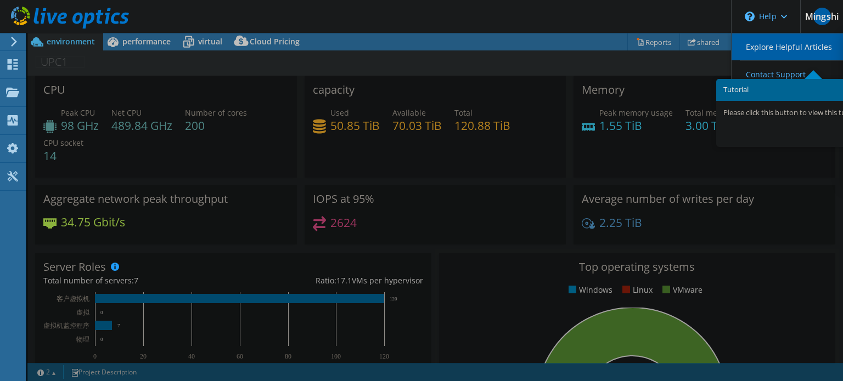
click at [784, 52] on link "Explore Helpful Articles" at bounding box center [793, 46] width 122 height 27
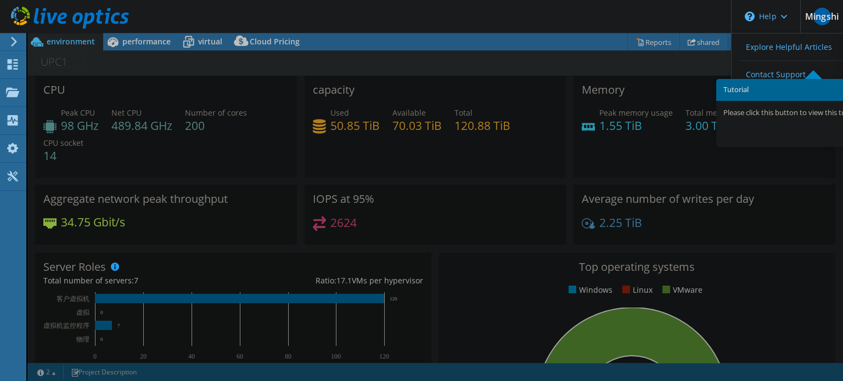
click at [185, 142] on div "CPU Peak CPU 98 GHz Net CPU 489.84 GHz Number of cores 200 CPU socket 14" at bounding box center [166, 127] width 262 height 102
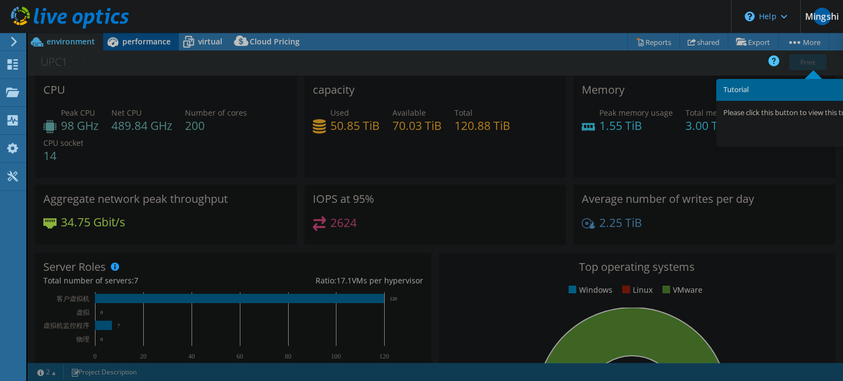
click at [149, 36] on font "performance" at bounding box center [146, 41] width 48 height 10
click at [218, 38] on font "virtual" at bounding box center [210, 41] width 24 height 10
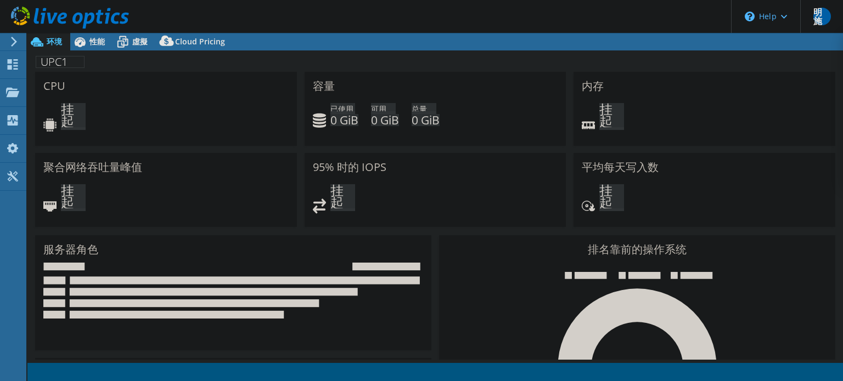
select select "Tokyo"
select select "USD"
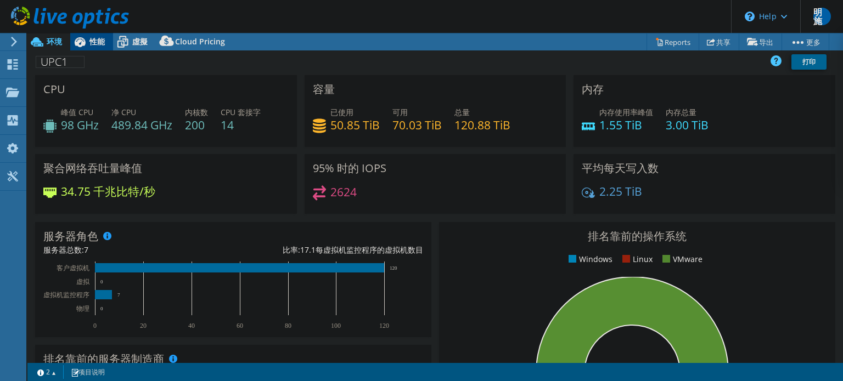
click at [108, 43] on div "性能" at bounding box center [91, 42] width 43 height 18
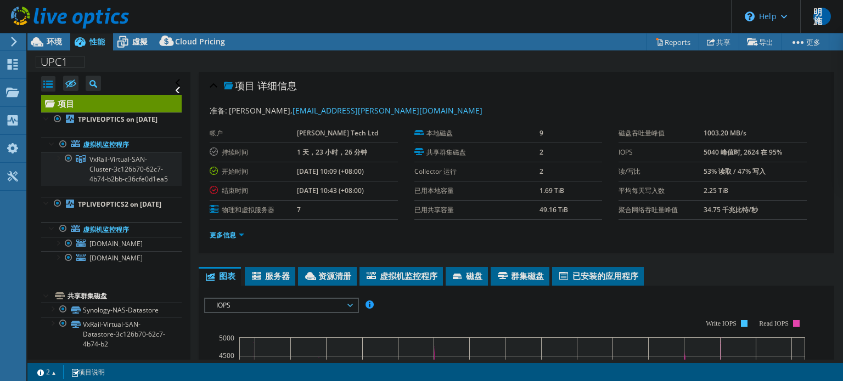
click at [147, 170] on span "VxRail-Virtual-SAN-Cluster-3c126b70-62c7-4b74-b2bb-c36cfe0d1ea5" at bounding box center [128, 169] width 78 height 29
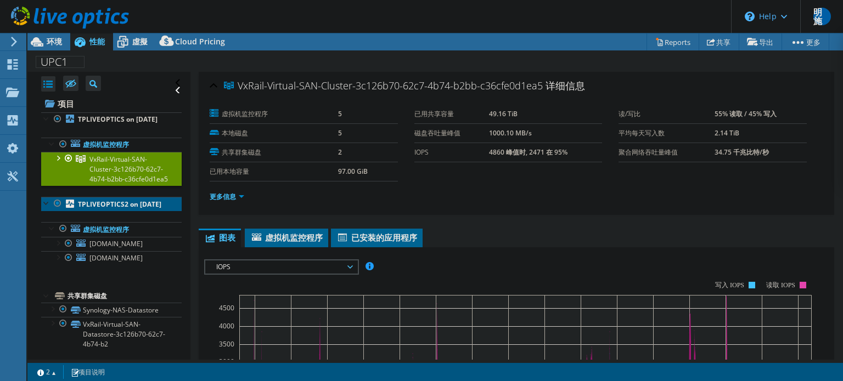
click at [154, 211] on link "TPLIVEOPTICS2 on 9/15/2025" at bounding box center [111, 204] width 140 height 14
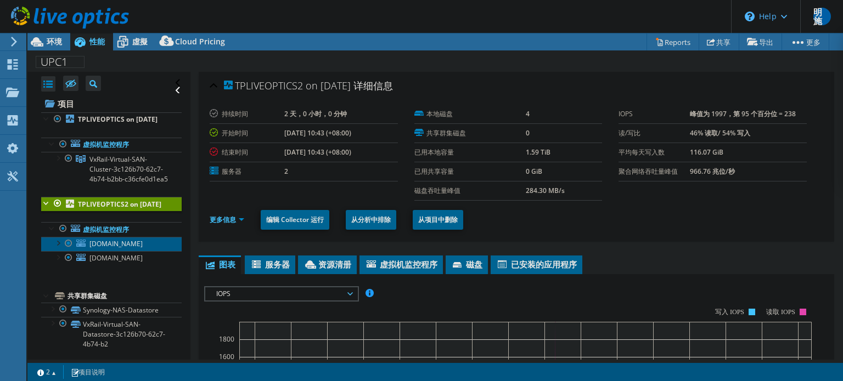
click at [149, 251] on link "tpr640esxi-smapi.upc.com.tw" at bounding box center [111, 244] width 140 height 14
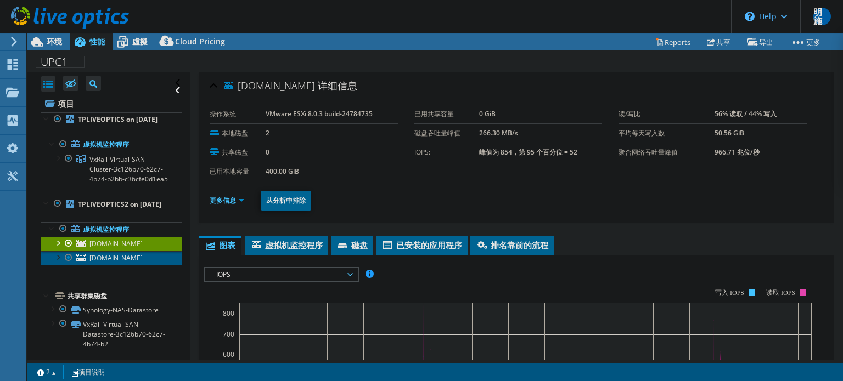
click at [147, 266] on link "tpr640esxi-hfm.upc.com.tw" at bounding box center [111, 258] width 140 height 14
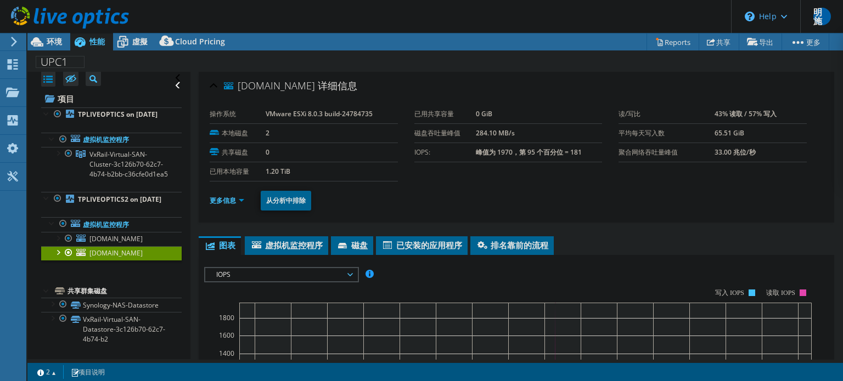
scroll to position [53, 0]
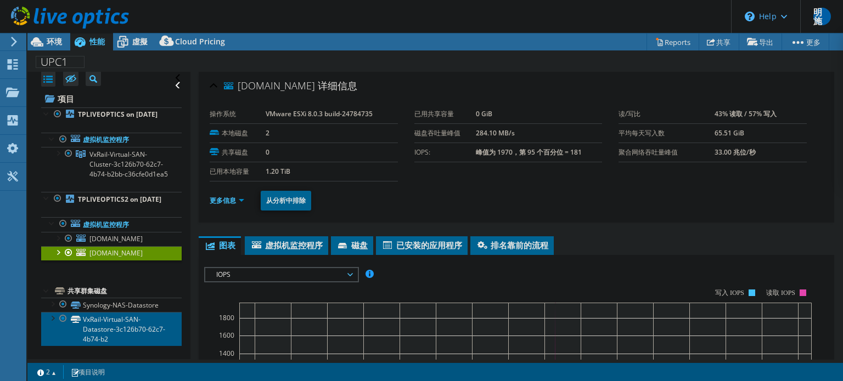
click at [144, 322] on link "VxRail-Virtual-SAN-Datastore-3c126b70-62c7-4b74-b2" at bounding box center [111, 329] width 140 height 34
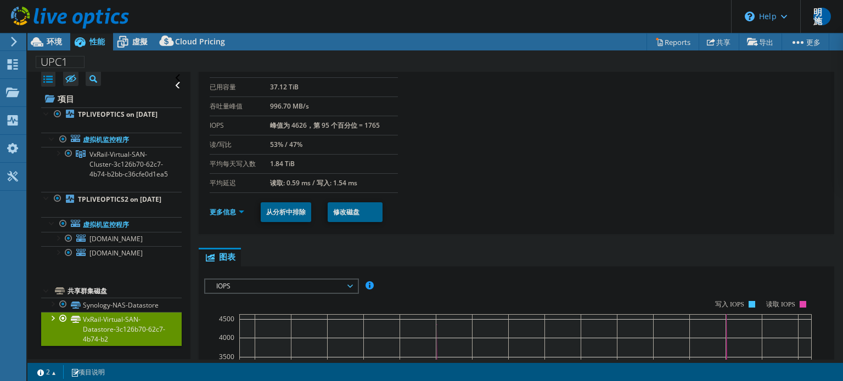
scroll to position [0, 0]
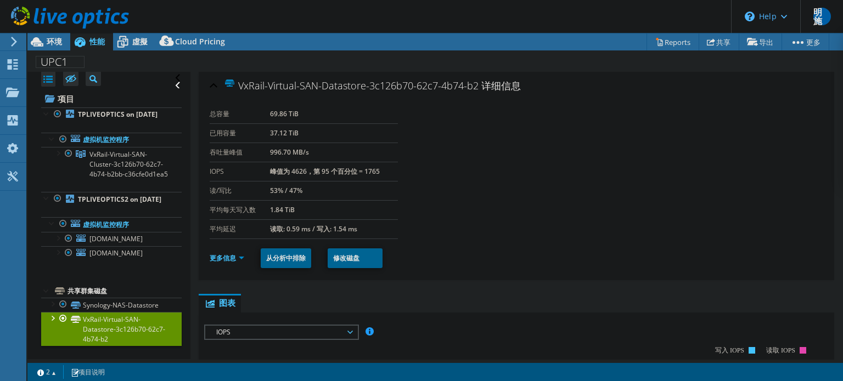
click at [292, 328] on span "IOPS" at bounding box center [281, 332] width 141 height 13
click at [488, 166] on section "总容量 69.86 TiB 已用容量 37.12 TiB 吞吐量峰值 996.70 MB/s IOPS 峰值为 4626，第 95 个百分位 = 1765 读…" at bounding box center [517, 172] width 614 height 134
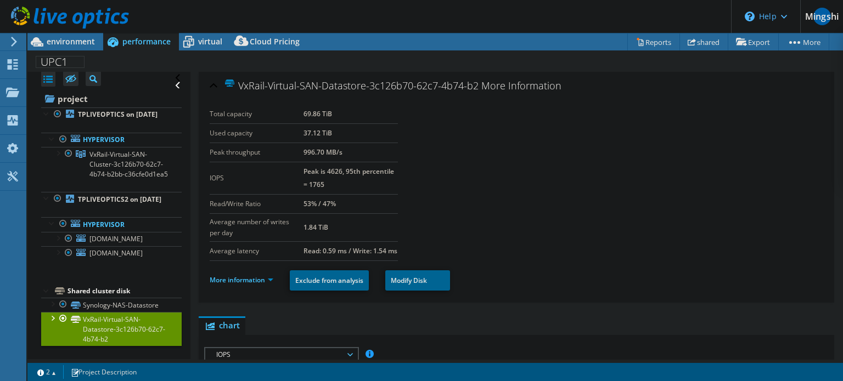
click at [463, 192] on section "Total capacity 69.86 TiB Used capacity 37.12 TiB Peak throughput 996.70 MB/s IO…" at bounding box center [517, 183] width 614 height 156
click at [258, 285] on font "More information" at bounding box center [237, 279] width 55 height 9
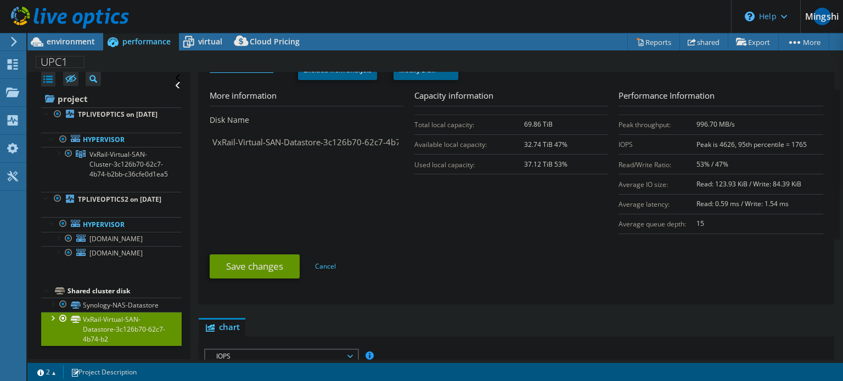
scroll to position [165, 0]
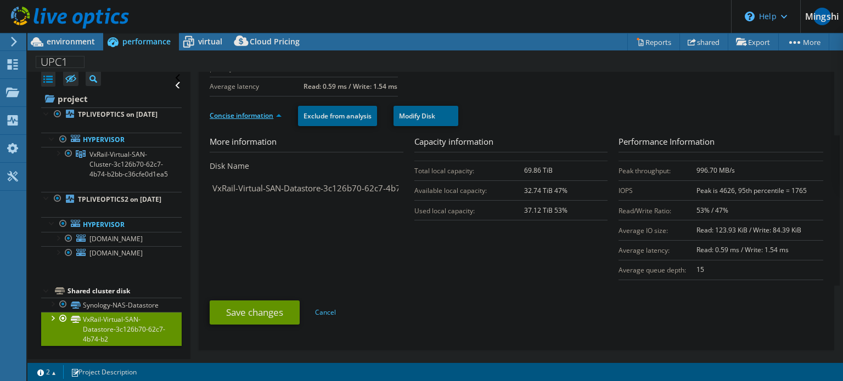
click at [72, 17] on icon at bounding box center [70, 18] width 118 height 22
